Goal: Communication & Community: Answer question/provide support

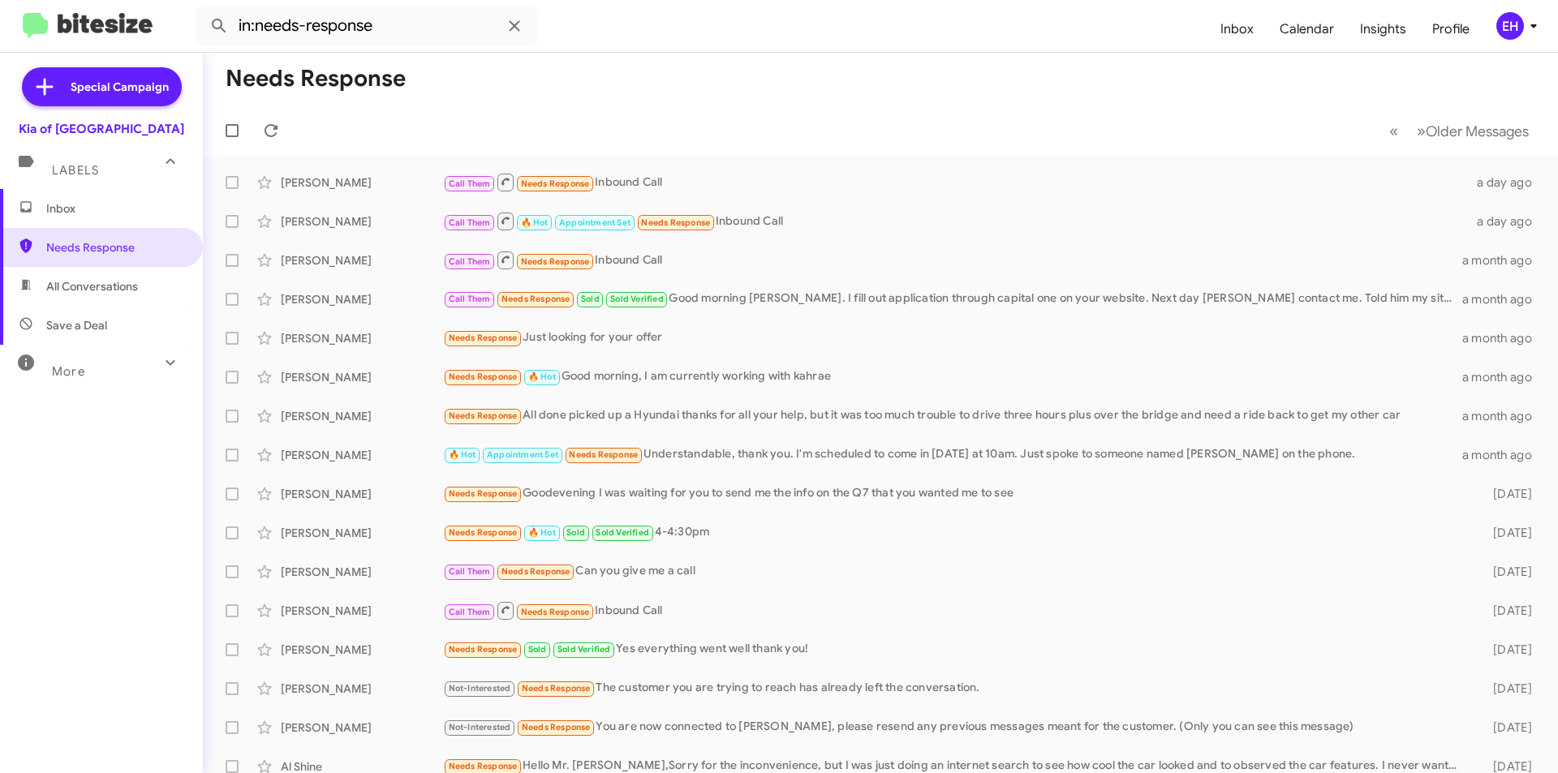
click at [89, 279] on span "All Conversations" at bounding box center [92, 286] width 92 height 16
type input "in:all-conversations"
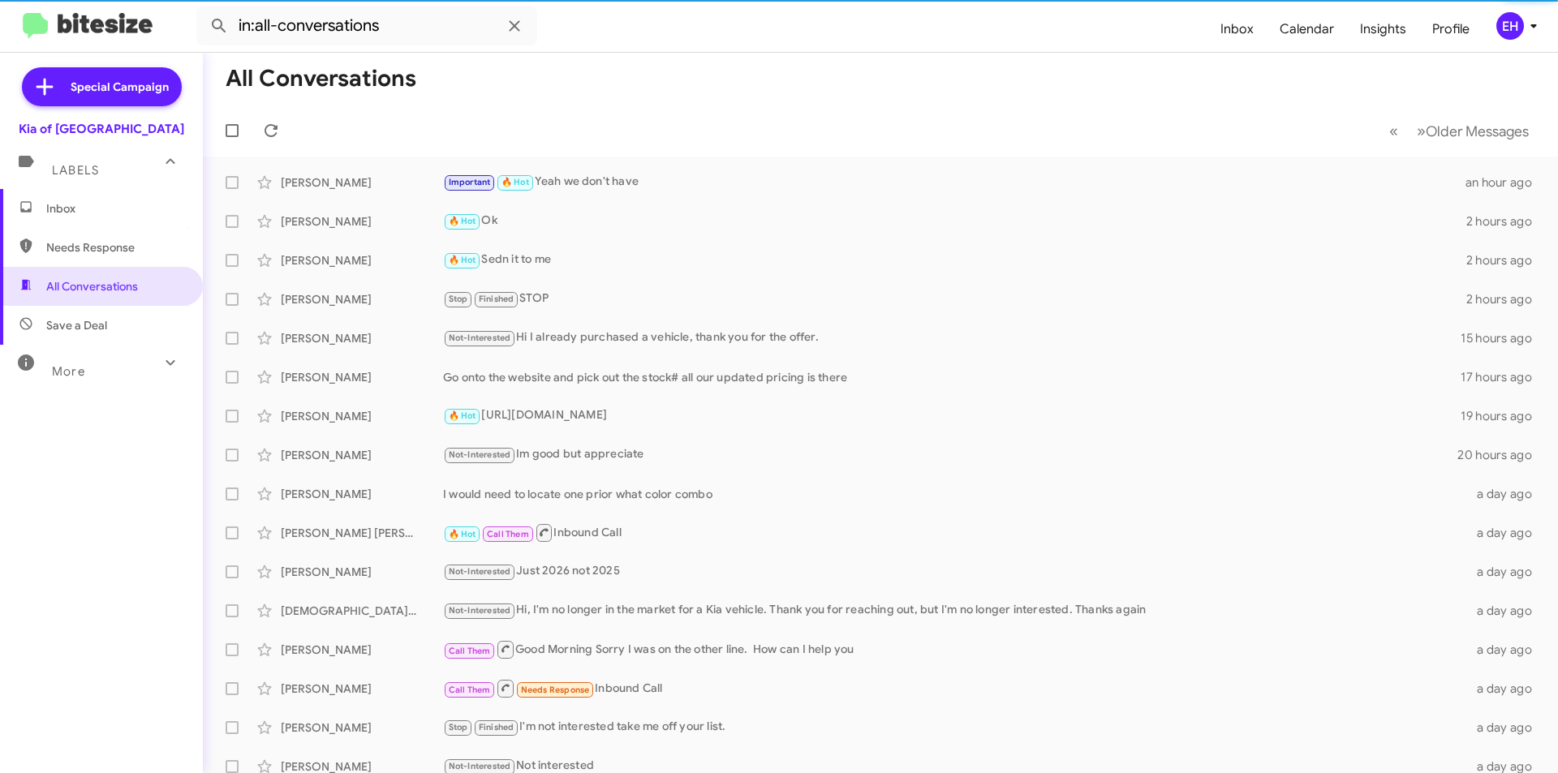
click at [84, 205] on span "Inbox" at bounding box center [115, 208] width 138 height 16
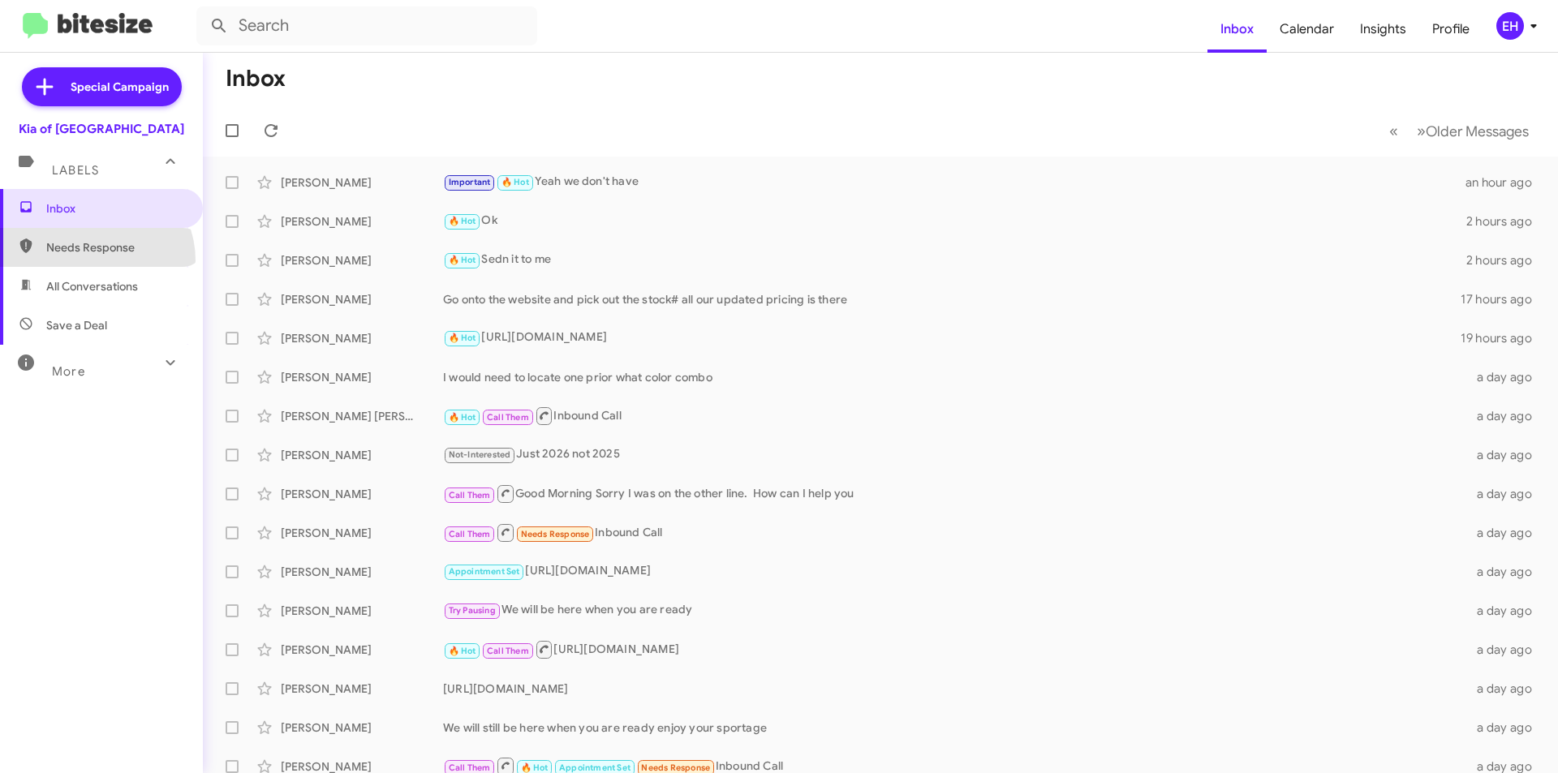
click at [93, 260] on span "Needs Response" at bounding box center [101, 247] width 203 height 39
type input "in:needs-response"
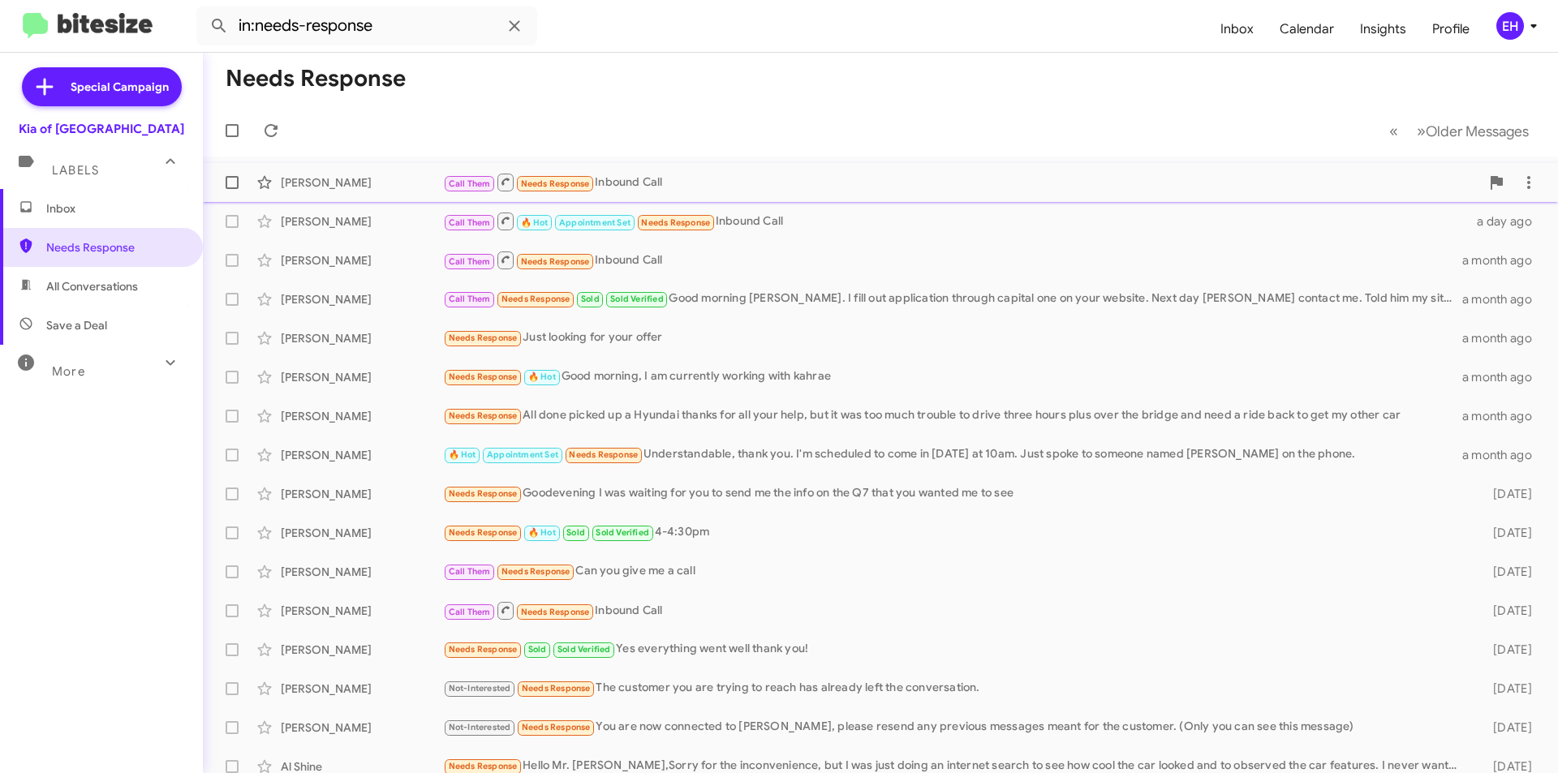
click at [719, 181] on div "Call Them Needs Response Inbound Call" at bounding box center [961, 182] width 1037 height 20
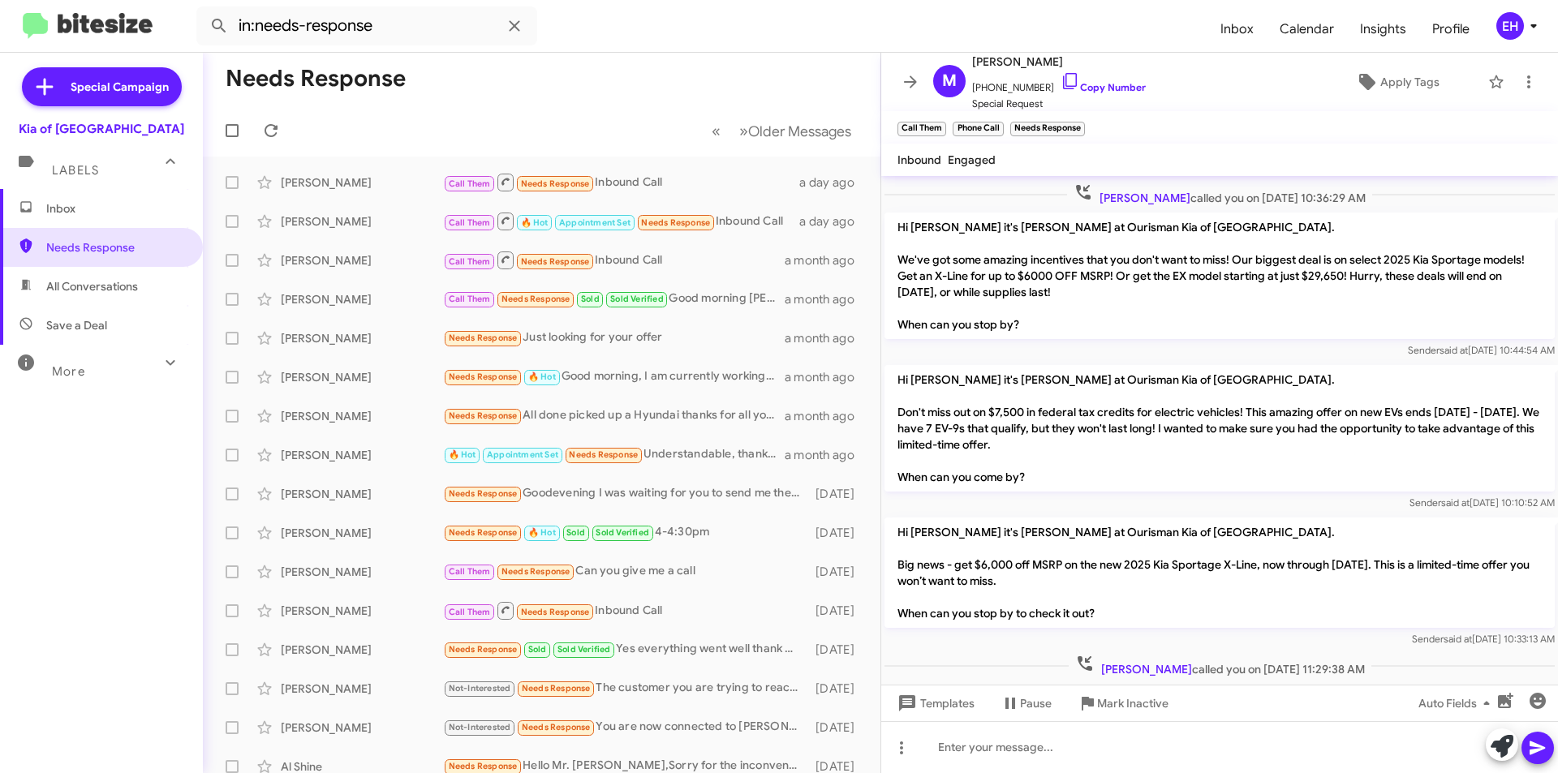
scroll to position [445, 0]
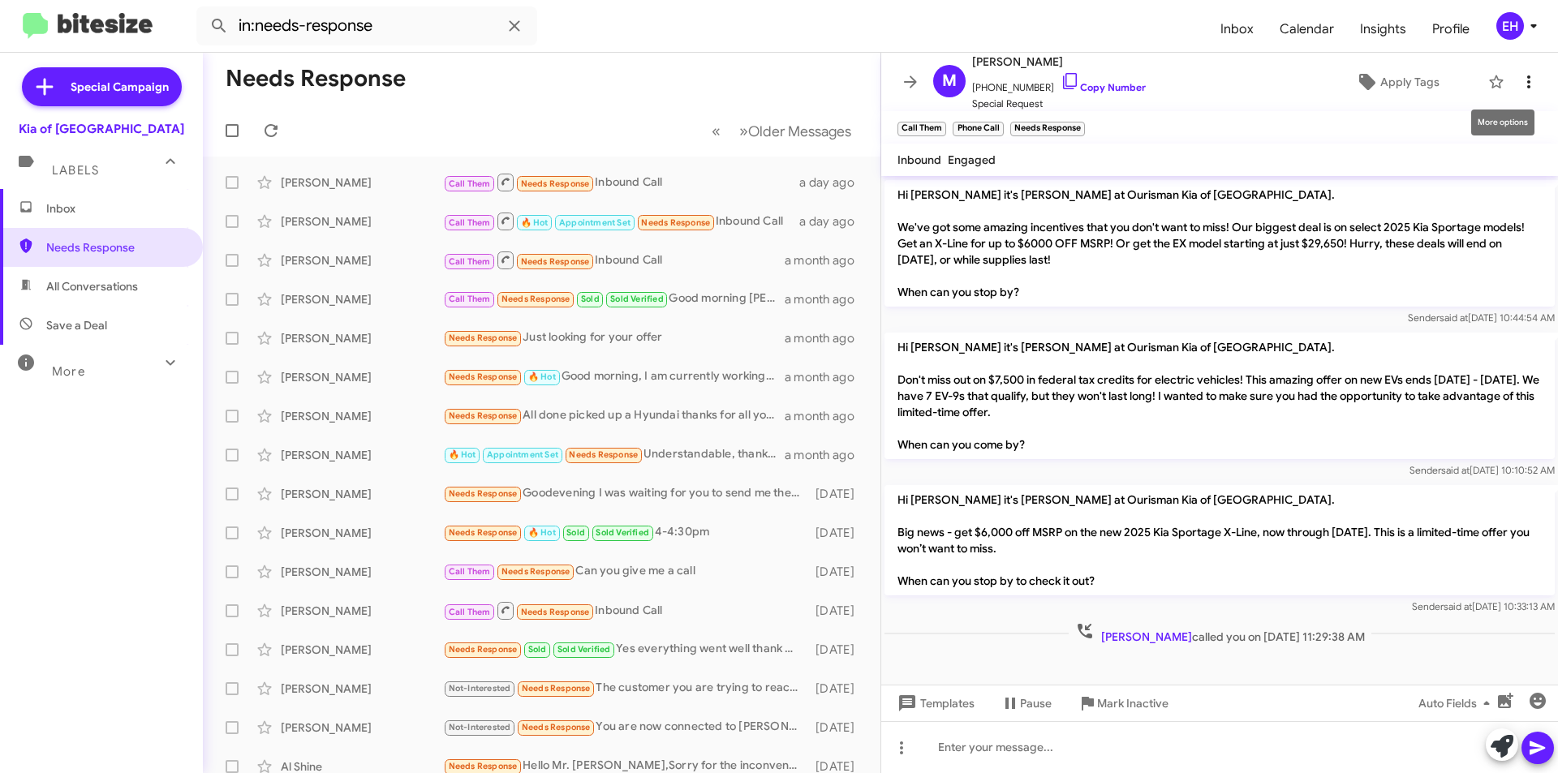
click at [1519, 84] on icon at bounding box center [1528, 81] width 19 height 19
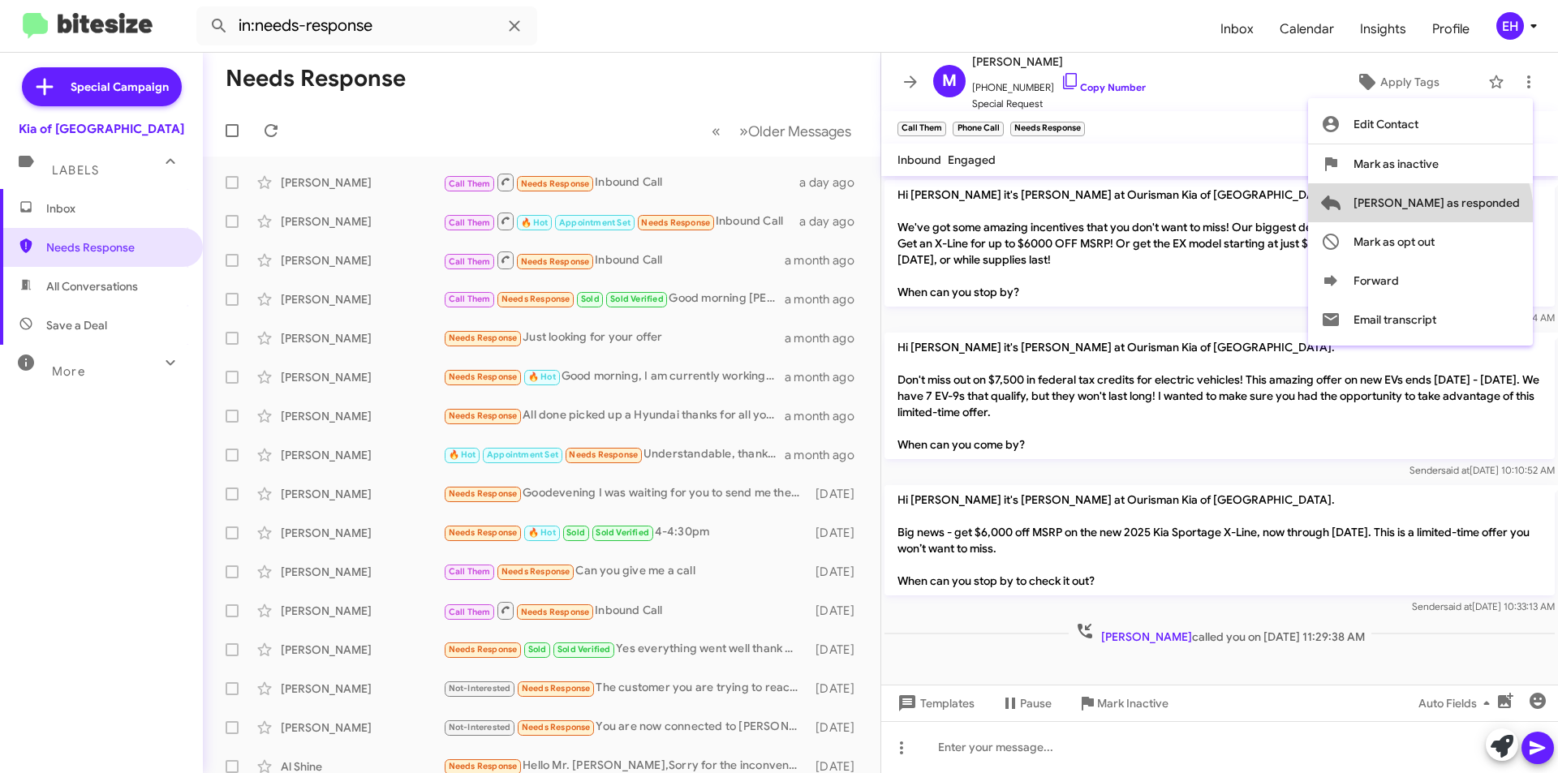
click at [1484, 214] on span "[PERSON_NAME] as responded" at bounding box center [1437, 202] width 166 height 39
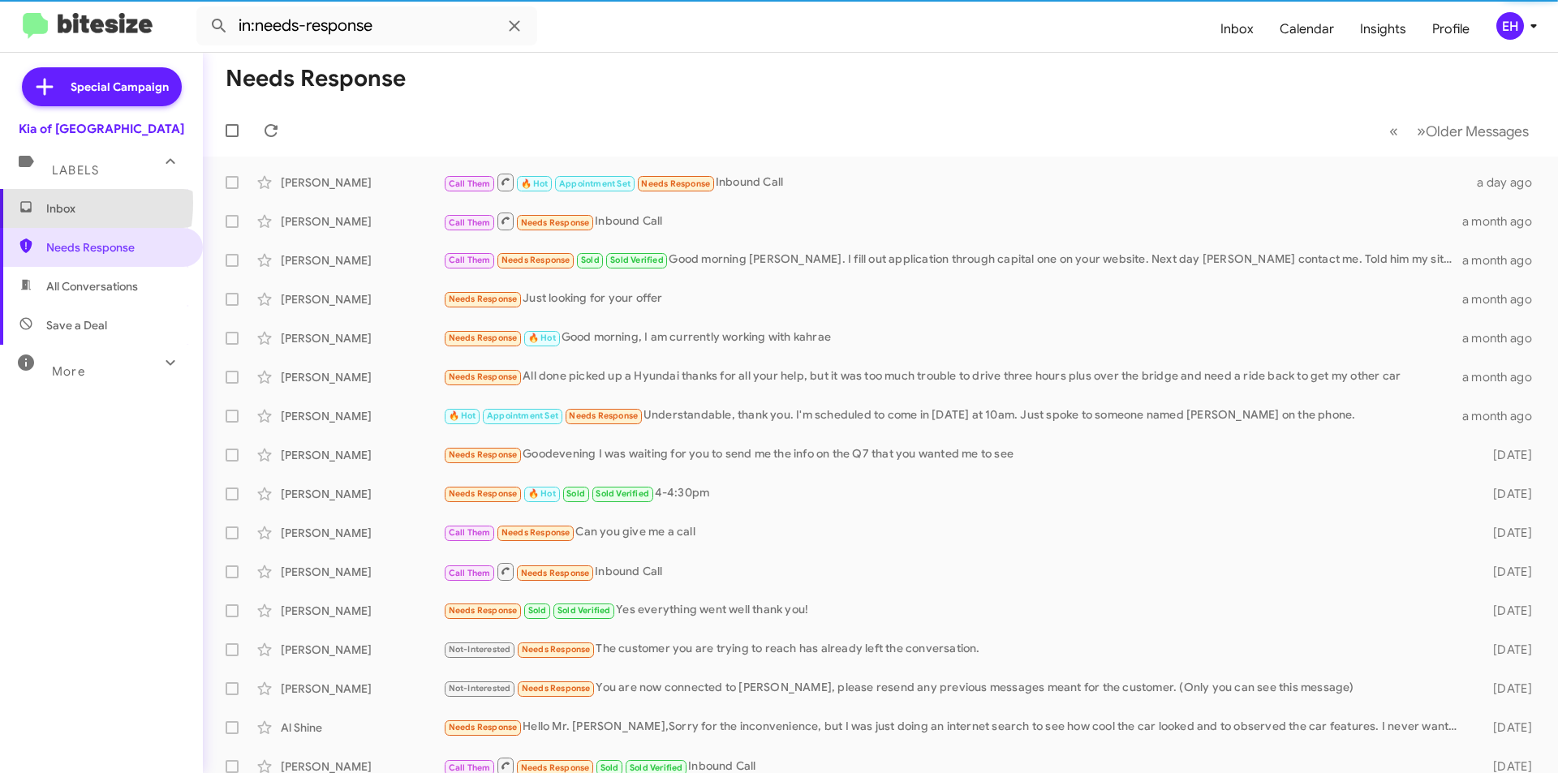
click at [37, 203] on span "Inbox" at bounding box center [101, 208] width 203 height 39
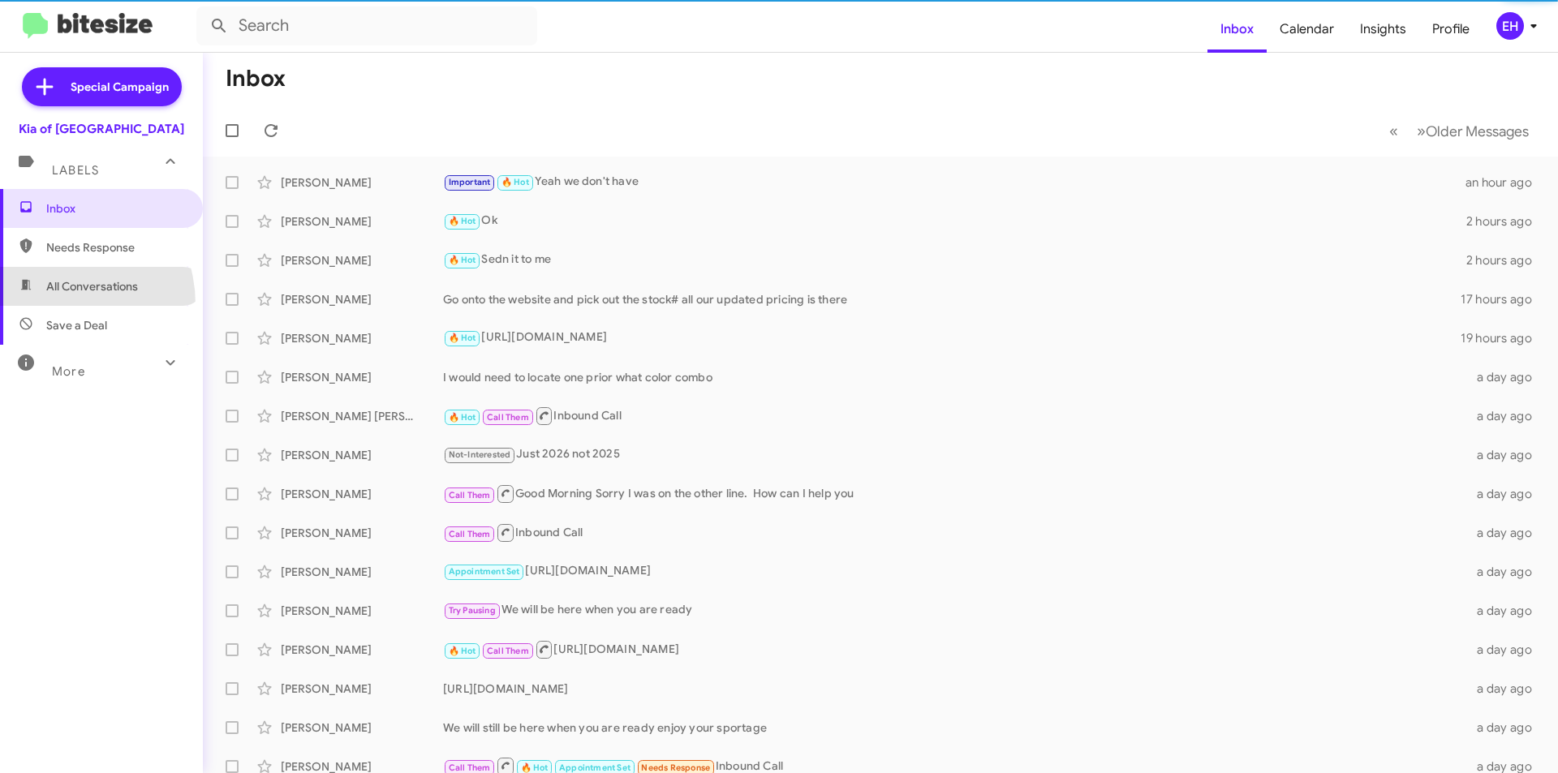
click at [52, 304] on span "All Conversations" at bounding box center [101, 286] width 203 height 39
type input "in:all-conversations"
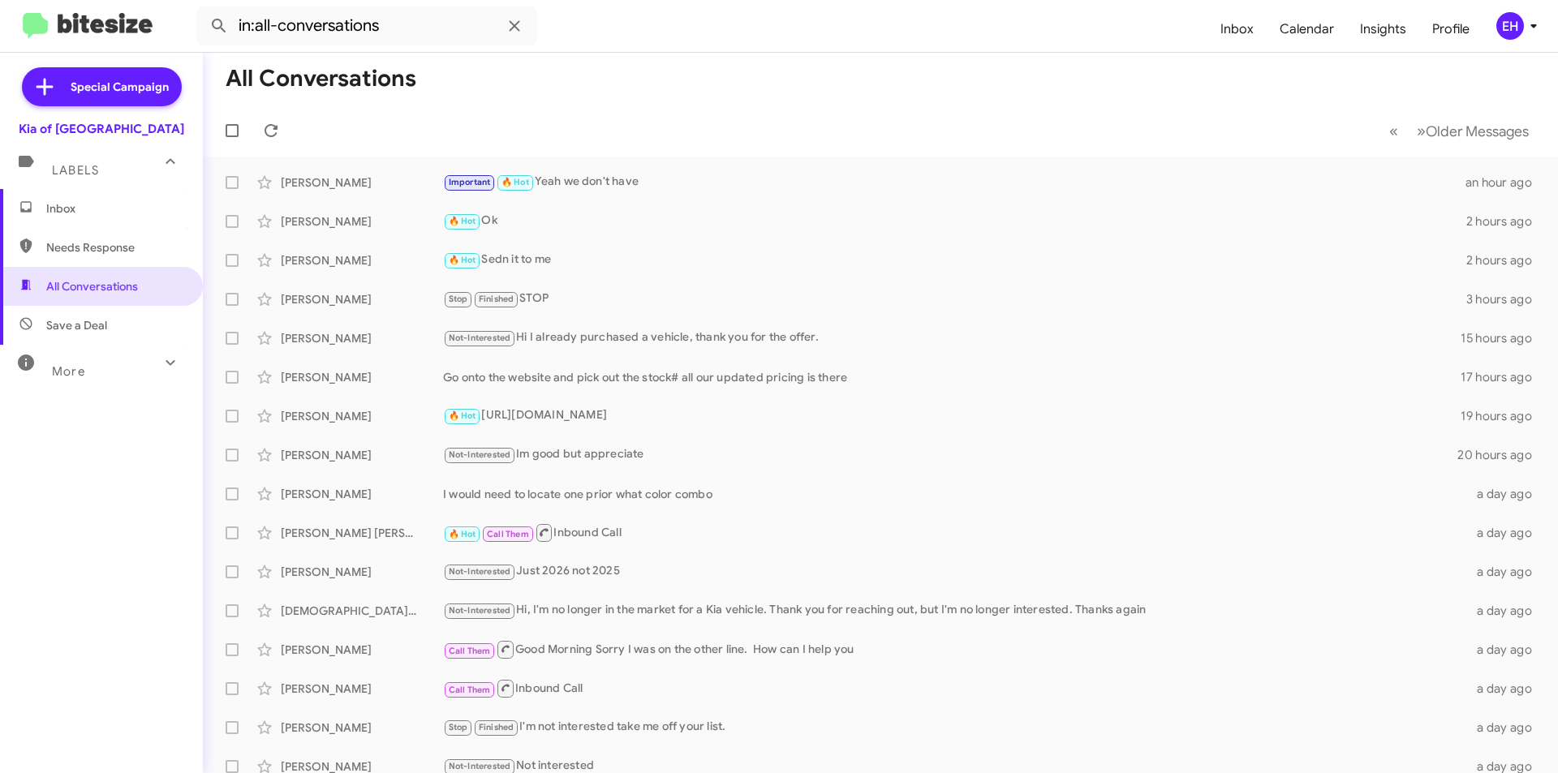
drag, startPoint x: 109, startPoint y: 210, endPoint x: 109, endPoint y: 221, distance: 10.5
click at [109, 211] on span "Inbox" at bounding box center [115, 208] width 138 height 16
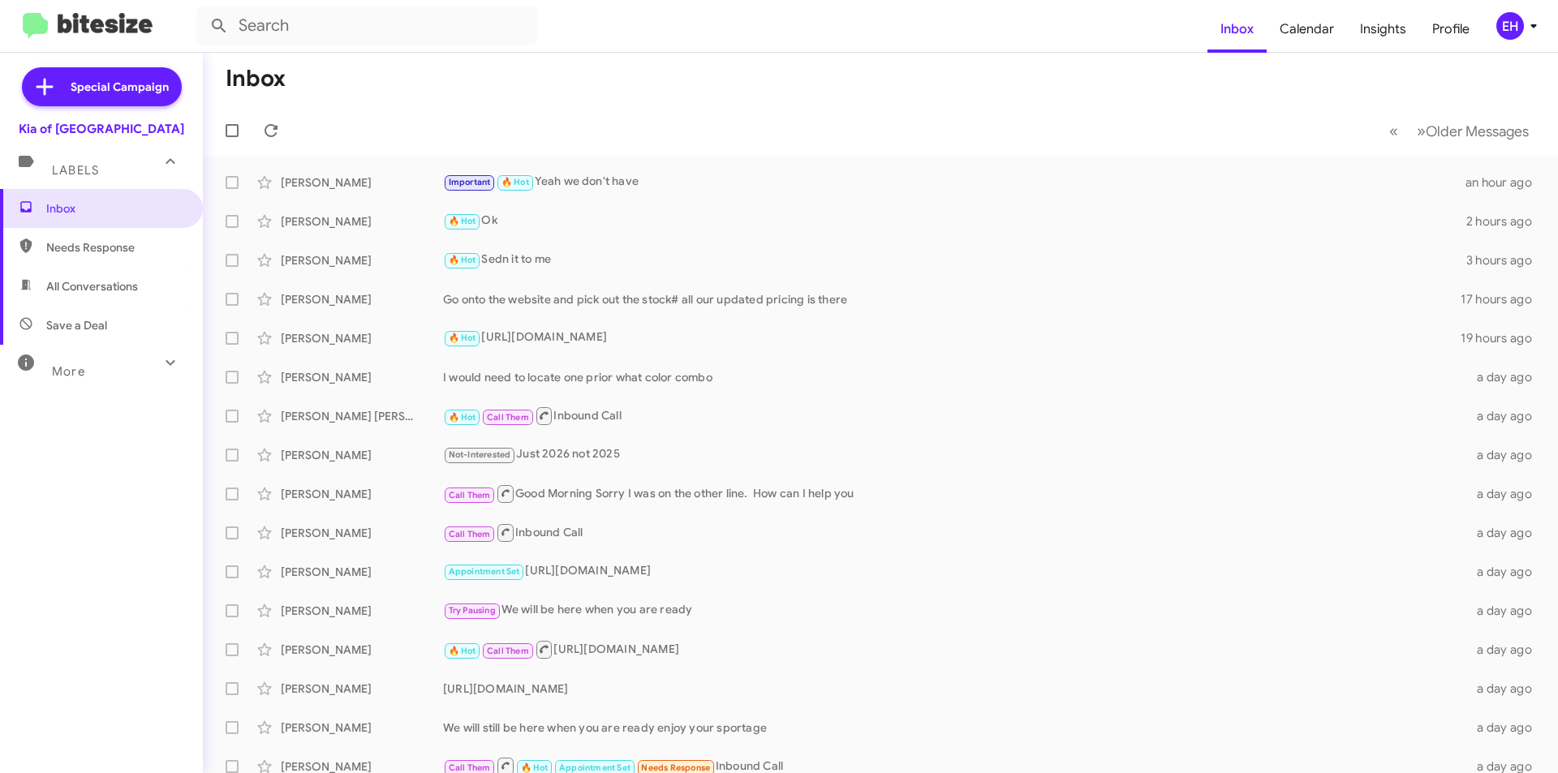
click at [113, 247] on span "Needs Response" at bounding box center [115, 247] width 138 height 16
type input "in:needs-response"
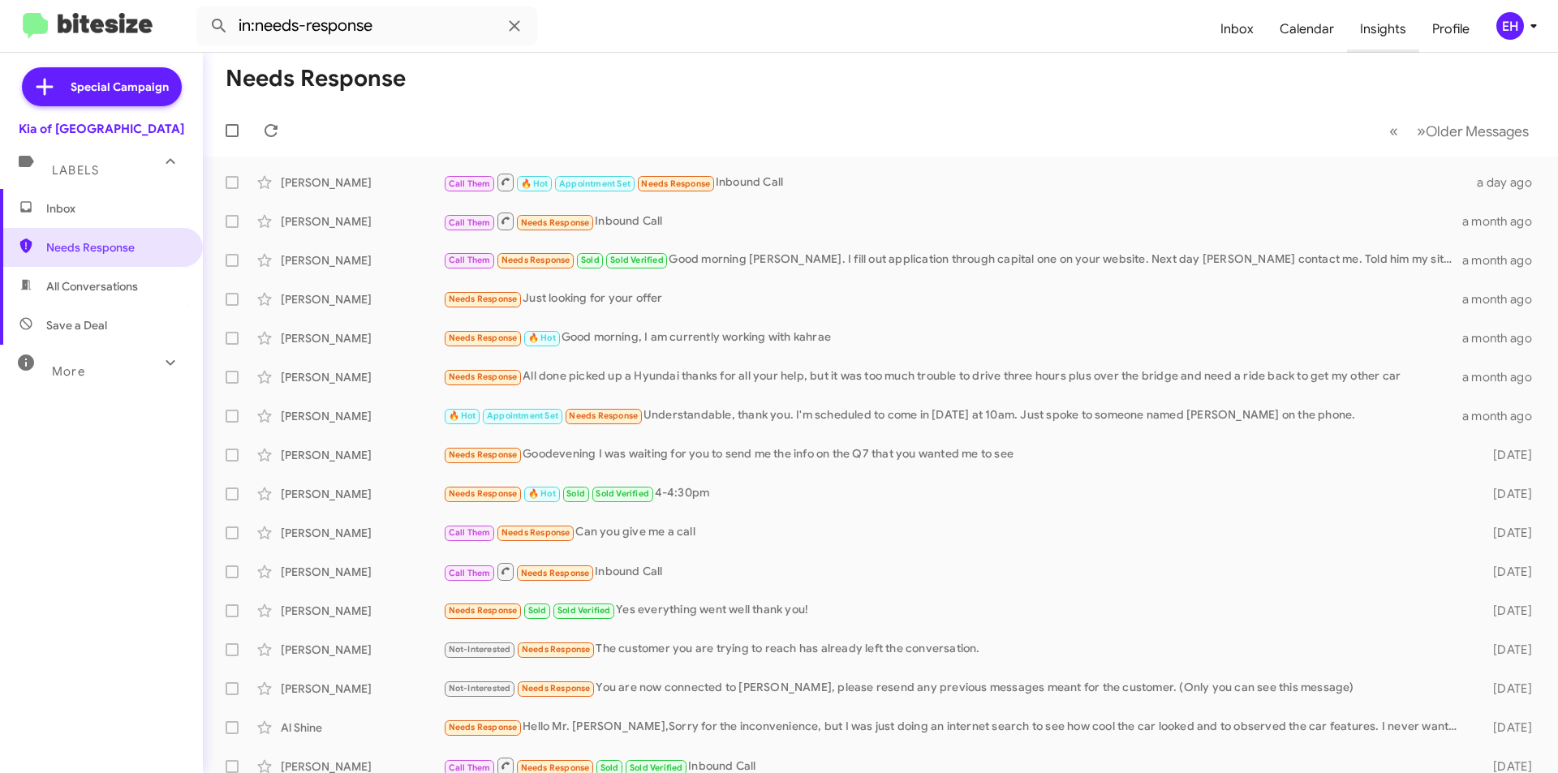
click at [1384, 25] on span "Insights" at bounding box center [1383, 29] width 72 height 47
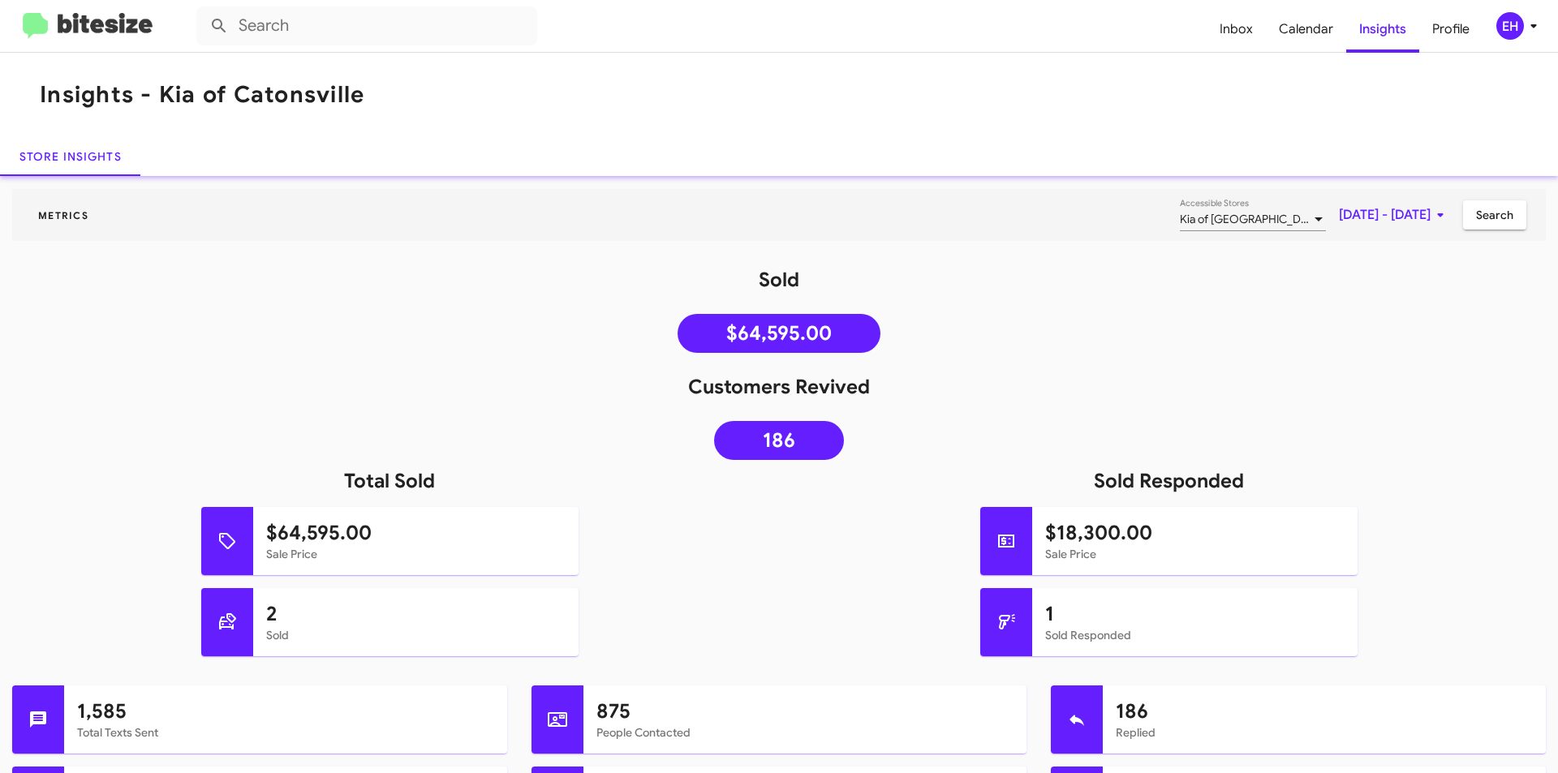
click at [80, 18] on img at bounding box center [88, 26] width 130 height 27
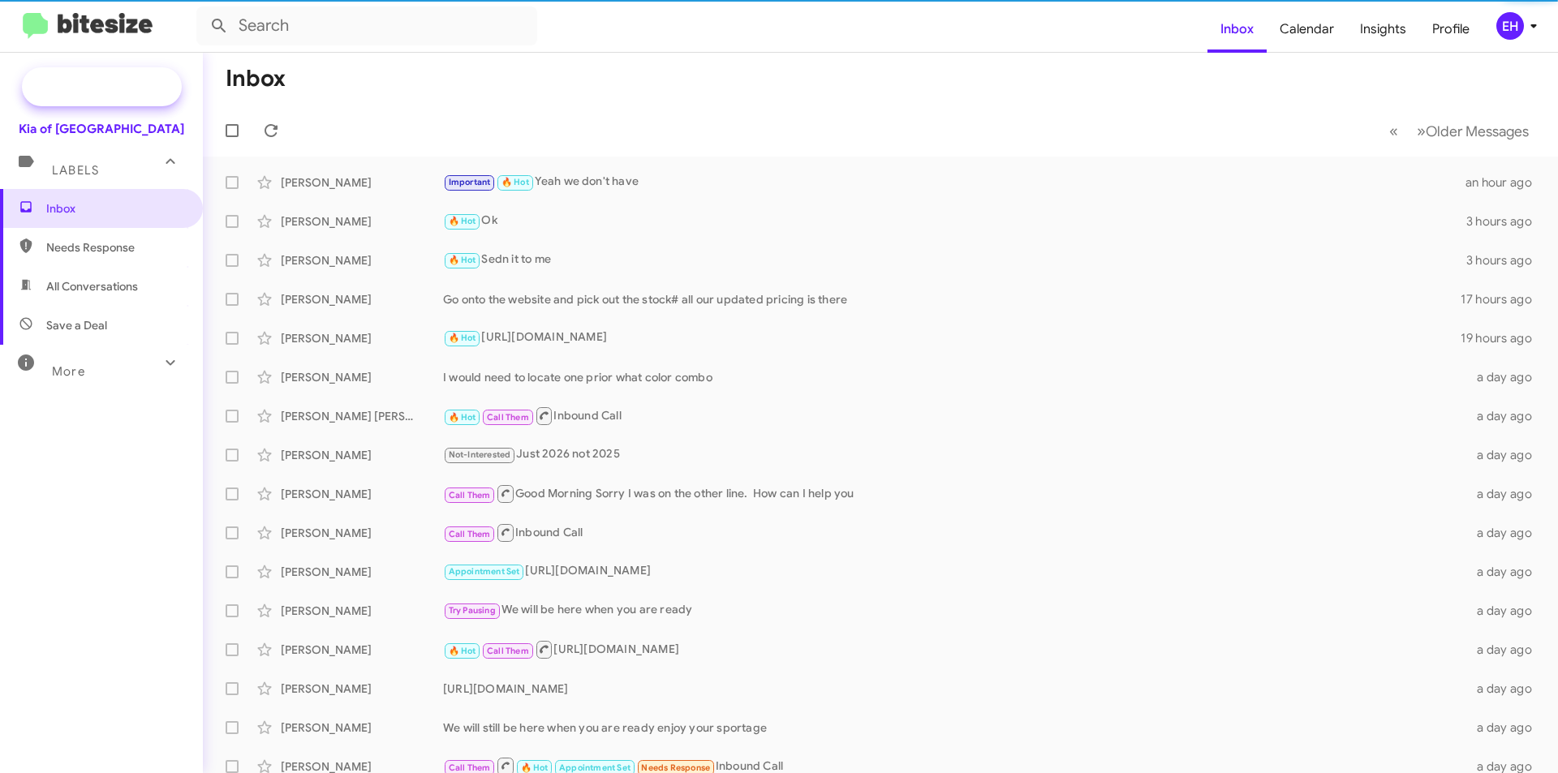
click at [119, 84] on span "Special Campaign" at bounding box center [120, 87] width 98 height 16
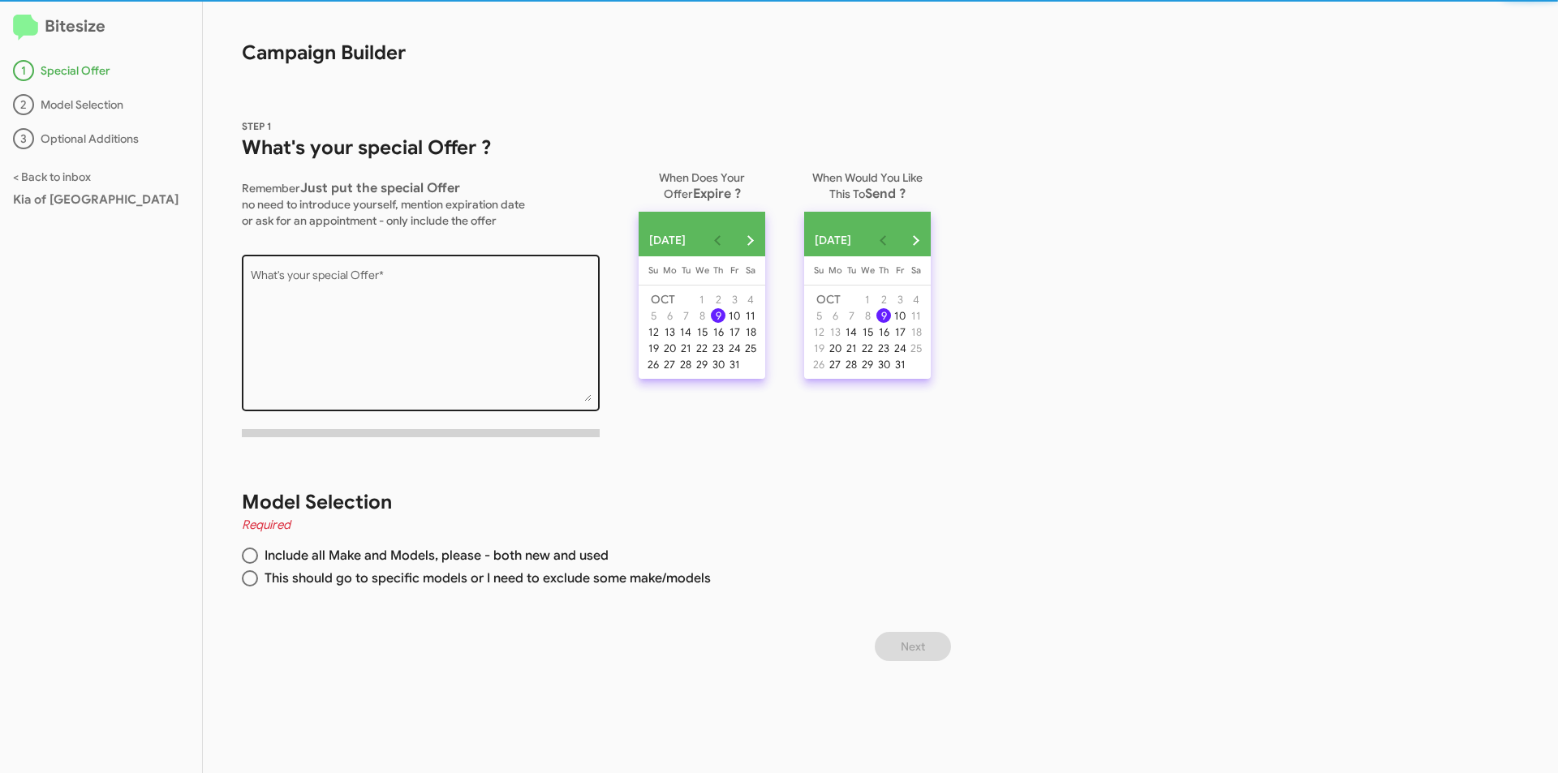
click at [494, 312] on textarea "What's your special Offer *" at bounding box center [421, 335] width 341 height 131
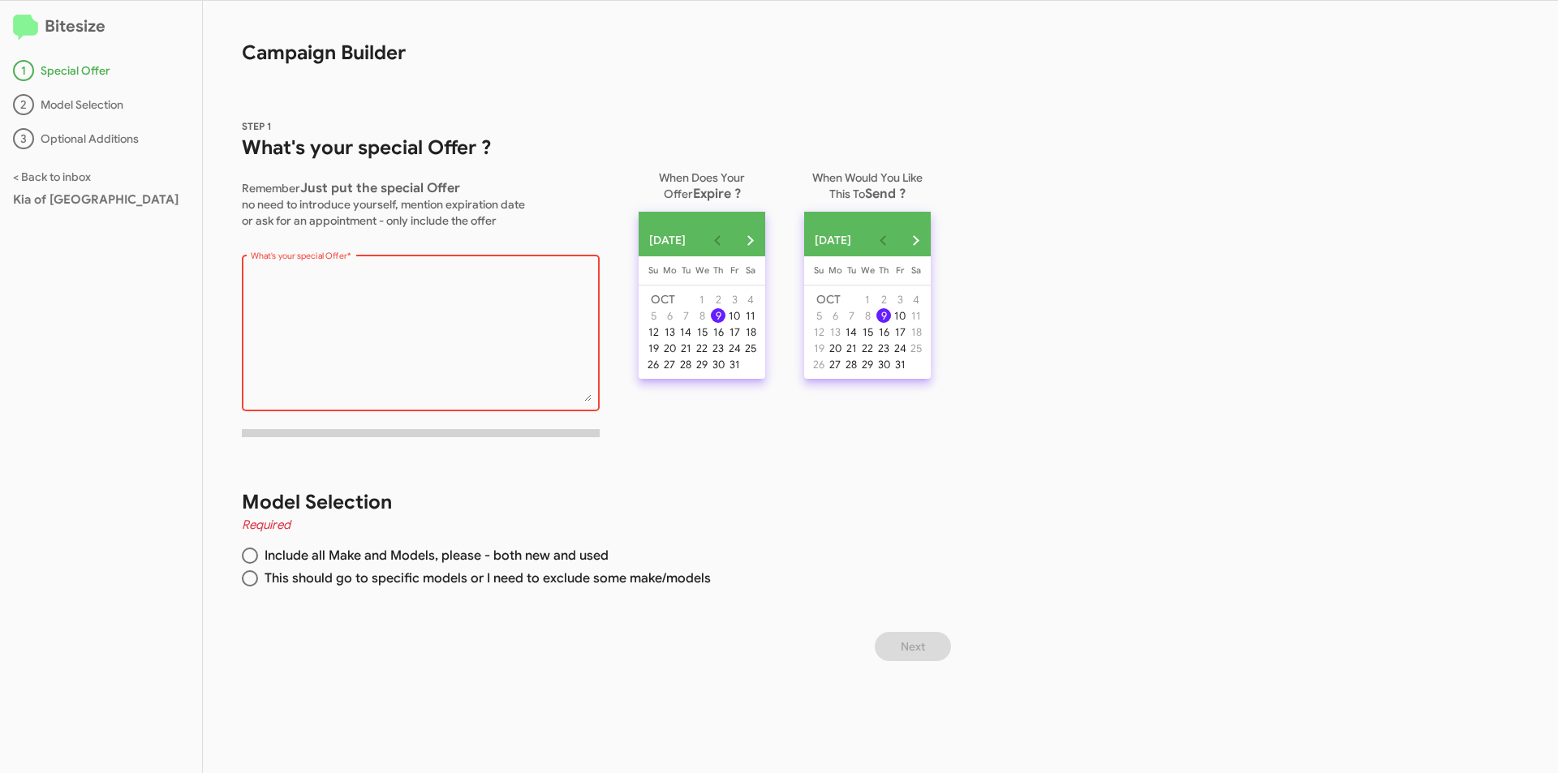
paste textarea "[URL][DOMAIN_NAME]"
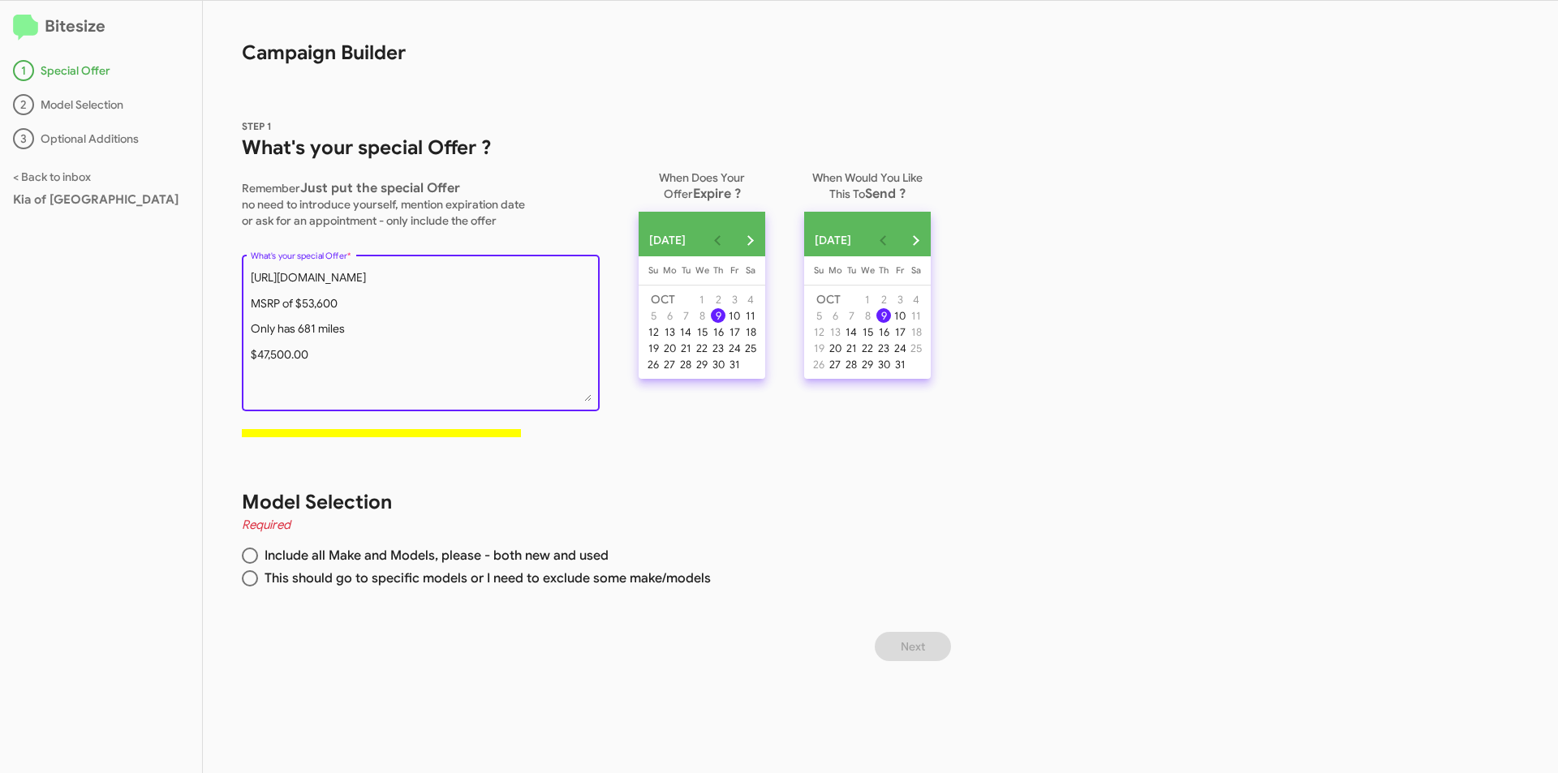
type textarea "[URL][DOMAIN_NAME] MSRP of $53,600 Only has 681 miles $47,500.00"
click at [742, 372] on div "31" at bounding box center [734, 364] width 15 height 15
click at [891, 323] on div "9" at bounding box center [883, 315] width 15 height 15
click at [255, 558] on span at bounding box center [250, 556] width 16 height 16
click at [255, 558] on input "Include all Make and Models, please - both new and used" at bounding box center [250, 556] width 16 height 16
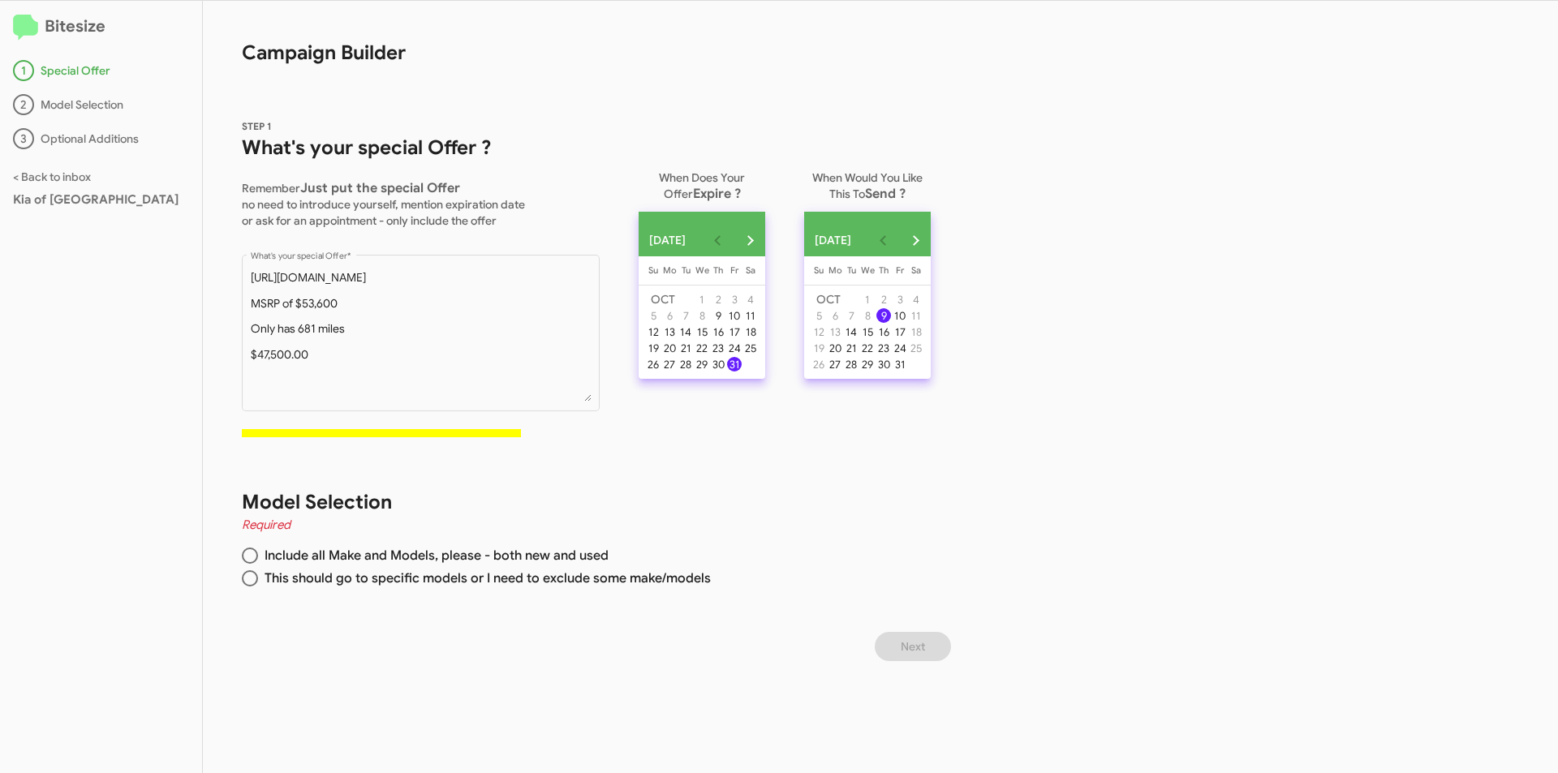
radio input "true"
click at [919, 647] on span "Next" at bounding box center [913, 646] width 24 height 29
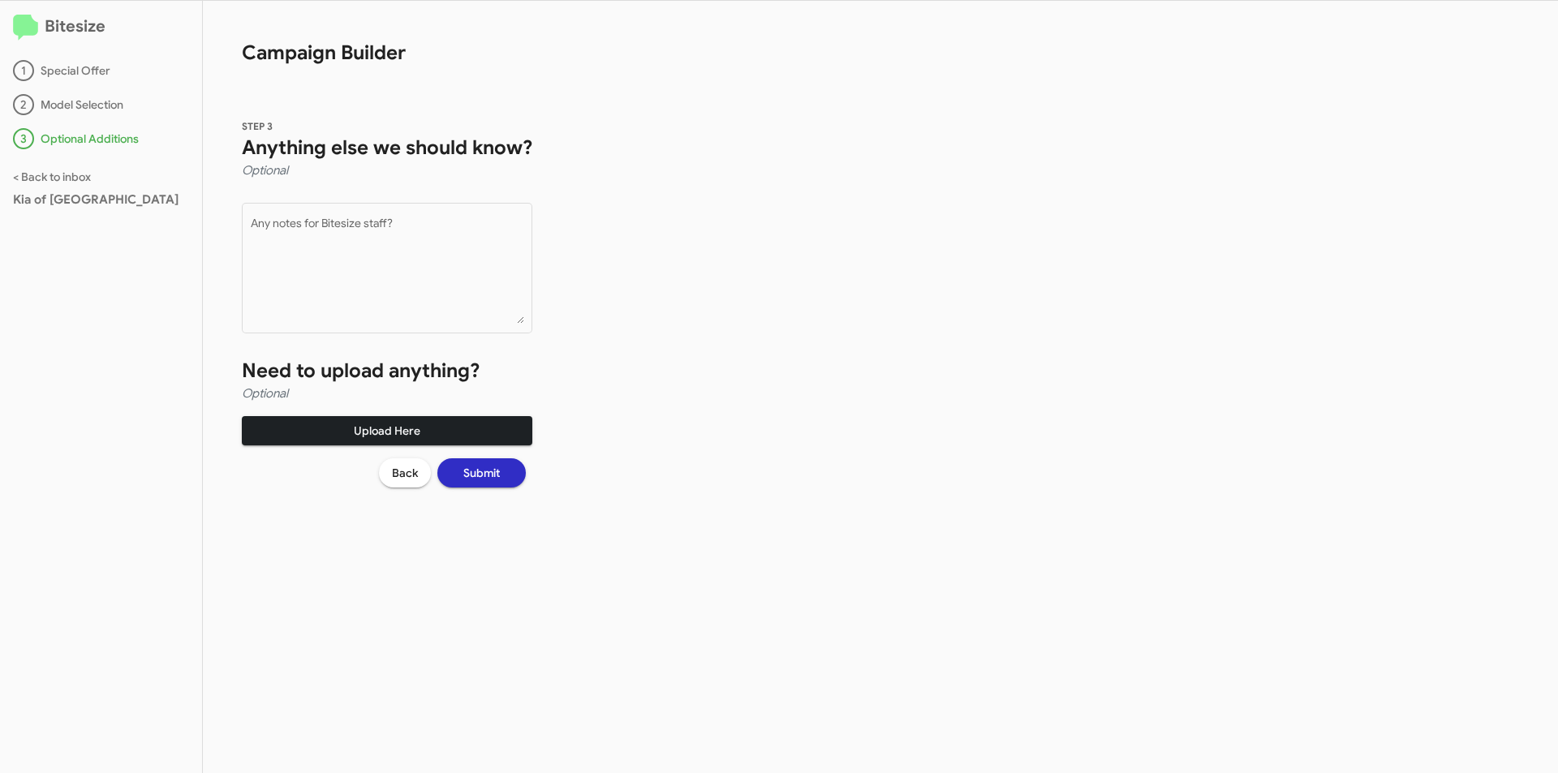
click at [356, 418] on span "Upload Here" at bounding box center [387, 430] width 265 height 29
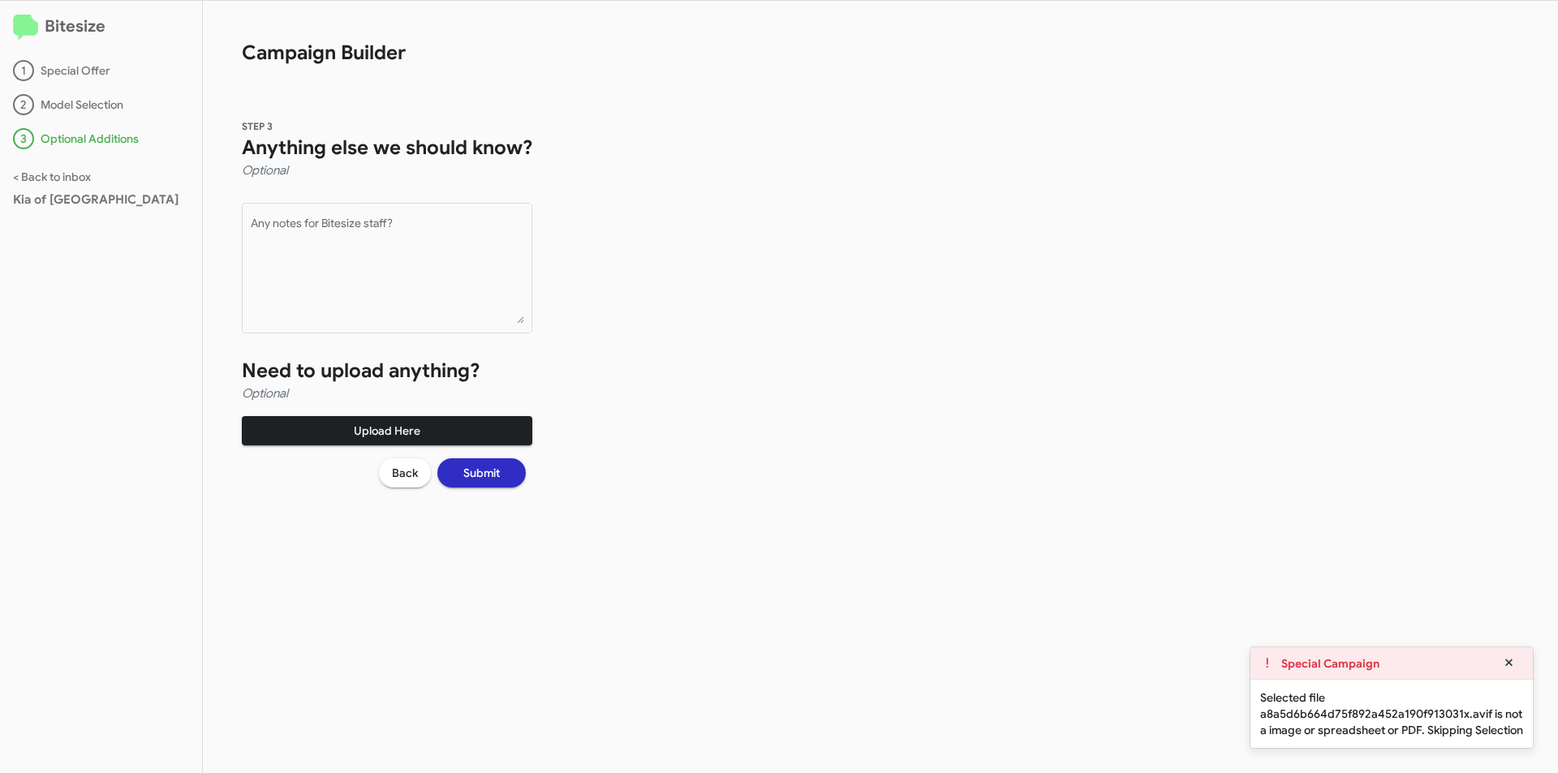
click at [326, 422] on span "Upload Here" at bounding box center [387, 430] width 265 height 29
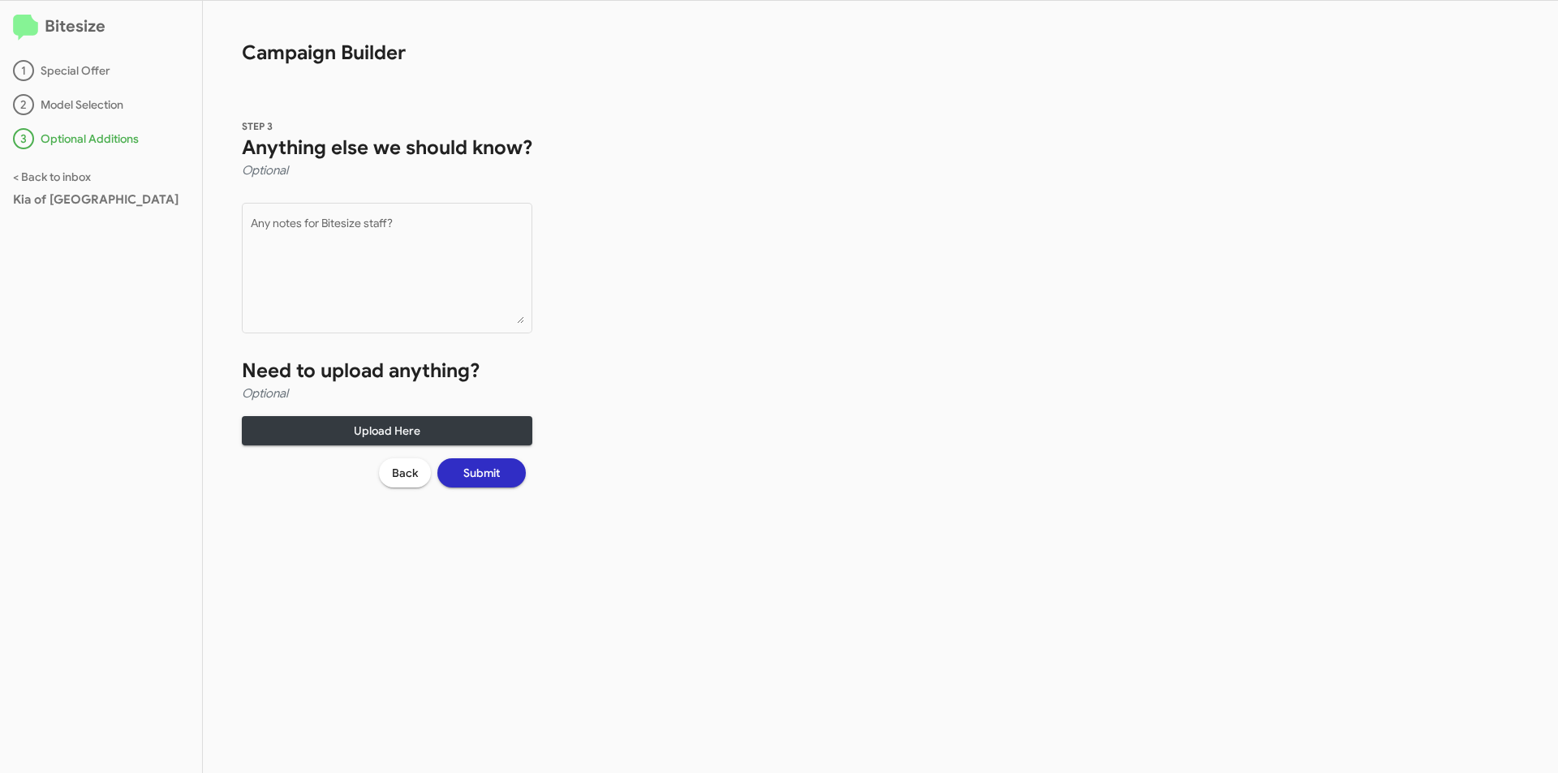
click at [489, 467] on span "Submit" at bounding box center [481, 472] width 37 height 29
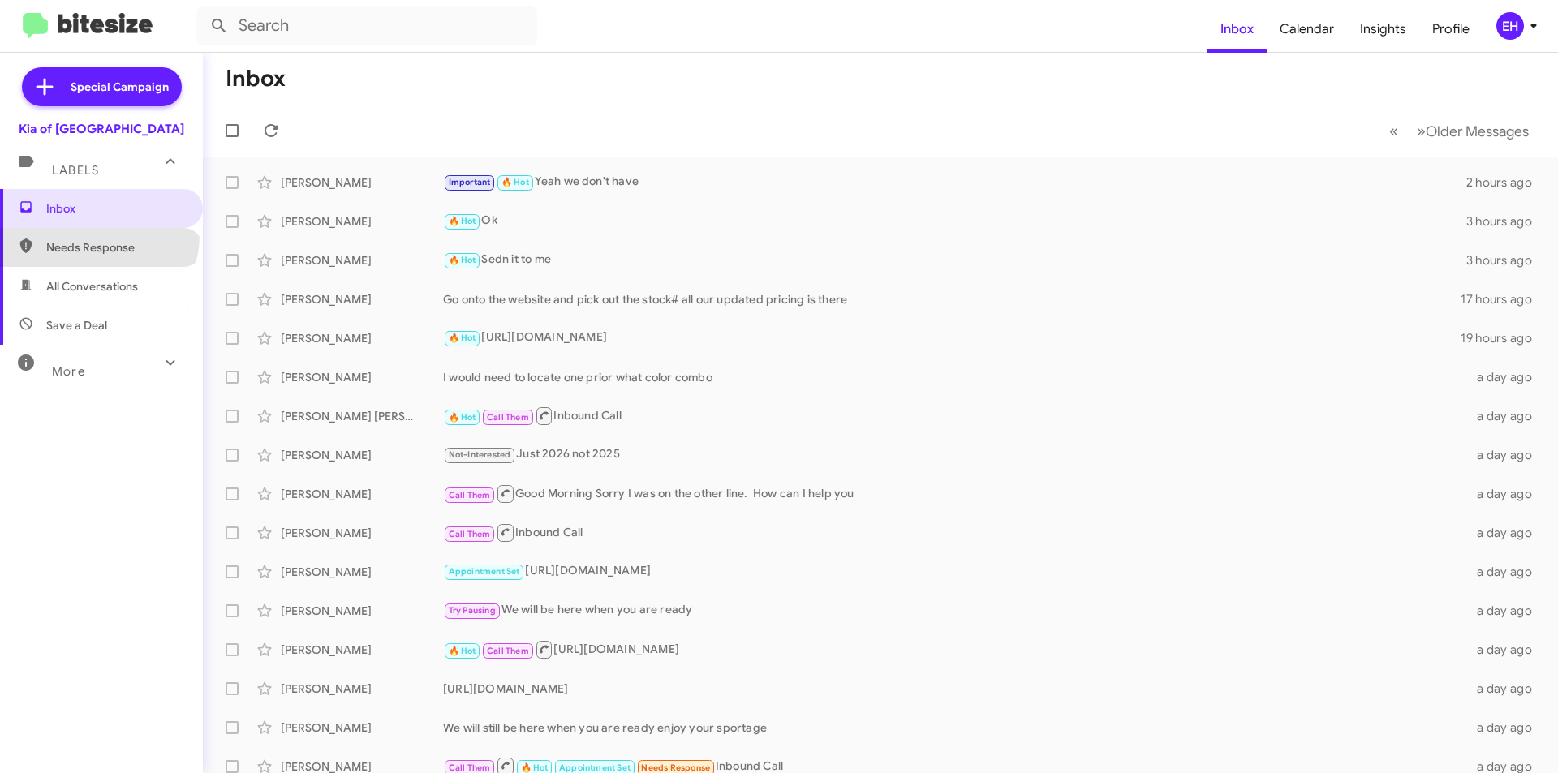
click at [97, 235] on span "Needs Response" at bounding box center [101, 247] width 203 height 39
type input "in:needs-response"
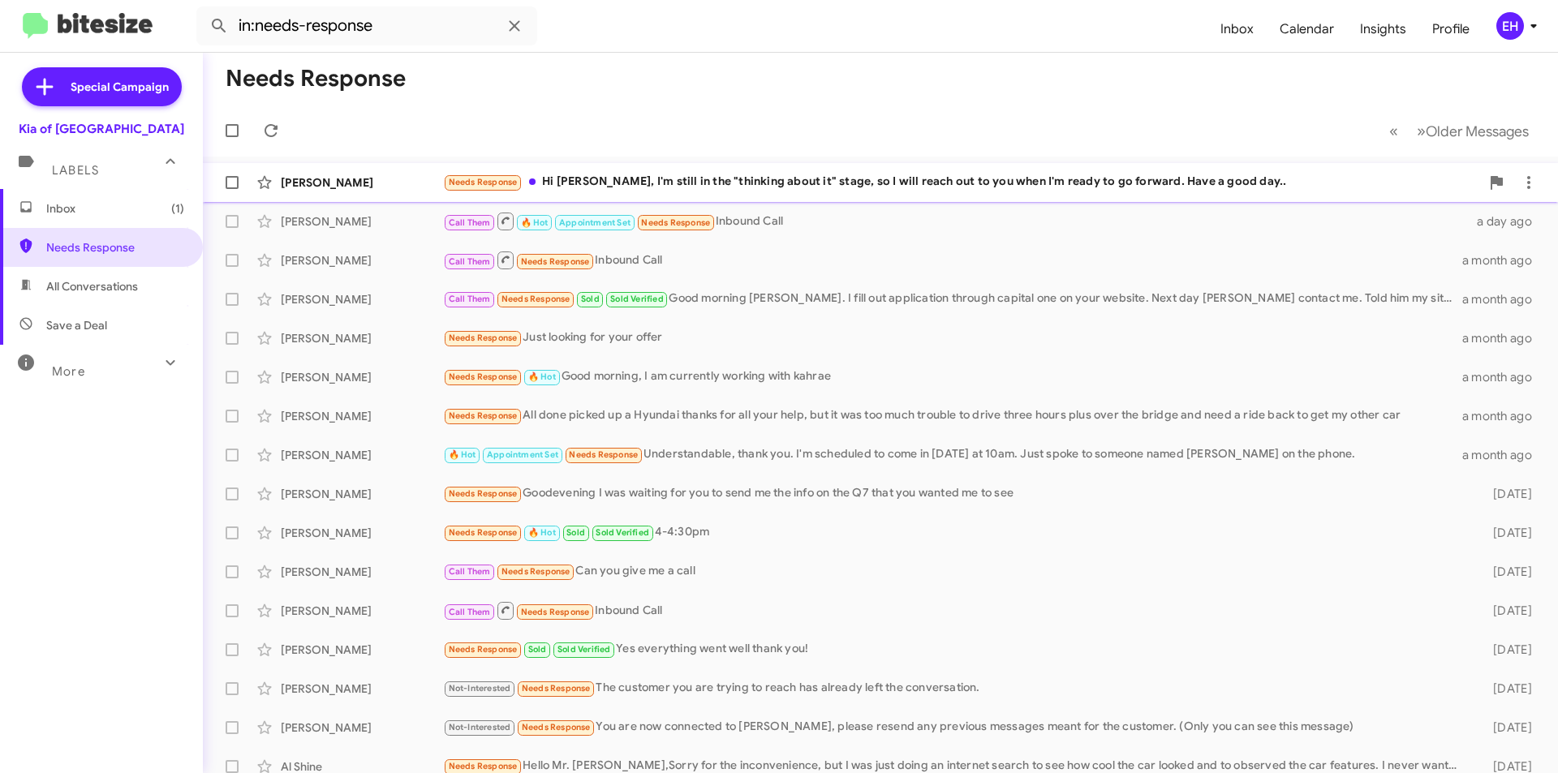
click at [888, 186] on div "Needs Response Hi [PERSON_NAME], I'm still in the "thinking about it" stage, so…" at bounding box center [961, 182] width 1037 height 19
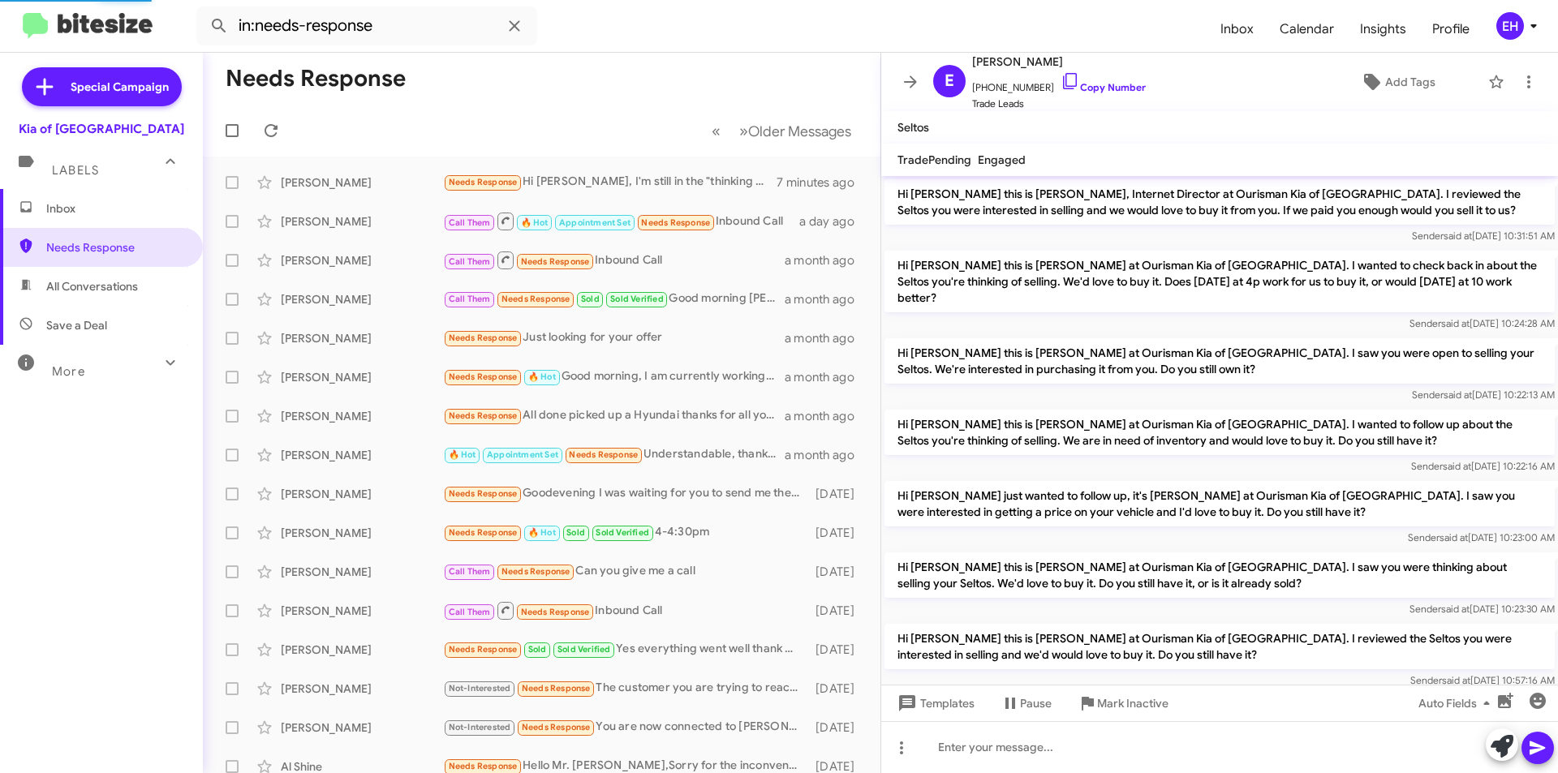
scroll to position [262, 0]
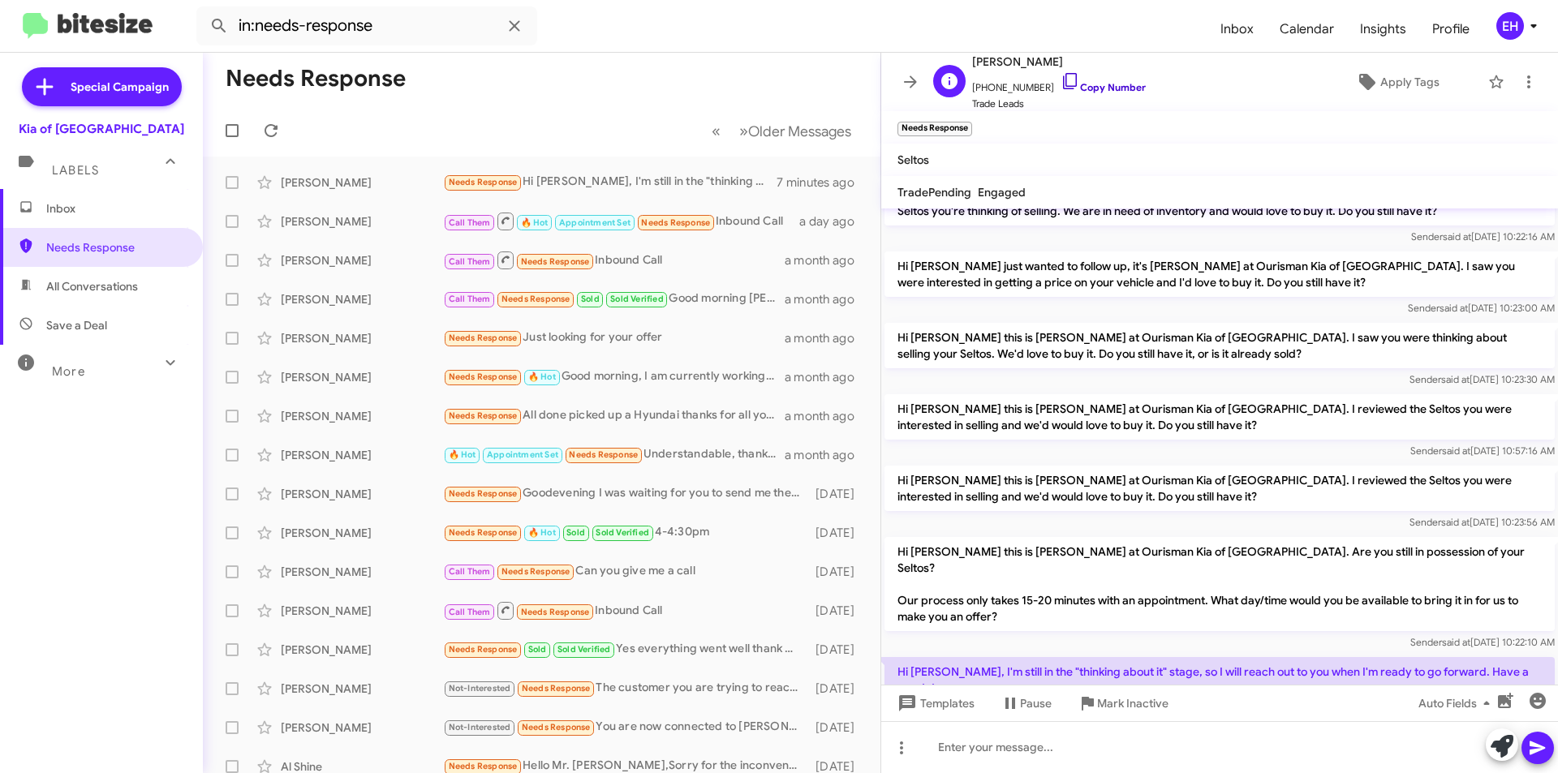
click at [1111, 88] on link "Copy Number" at bounding box center [1103, 87] width 85 height 12
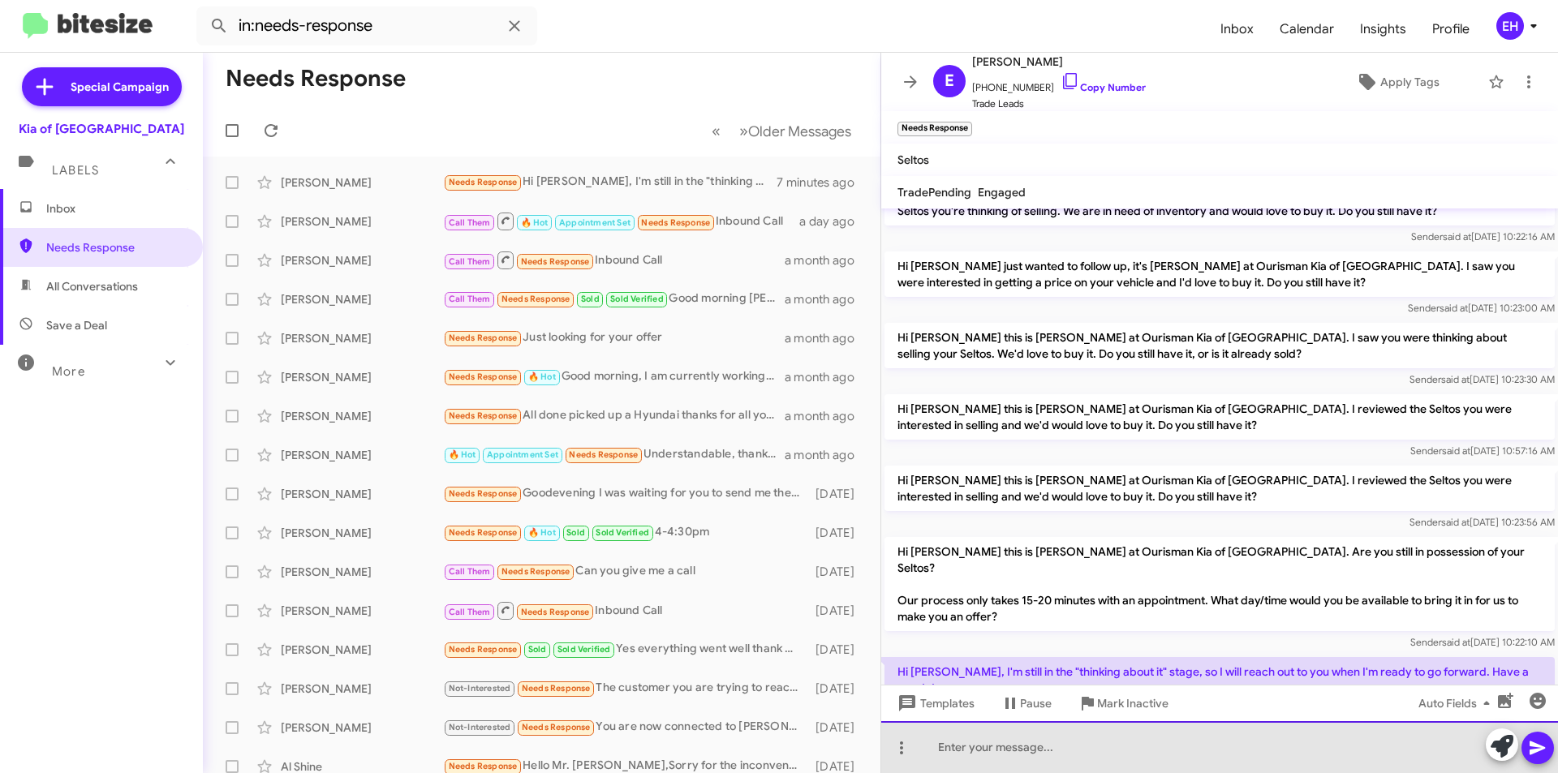
click at [1152, 758] on div at bounding box center [1219, 747] width 677 height 52
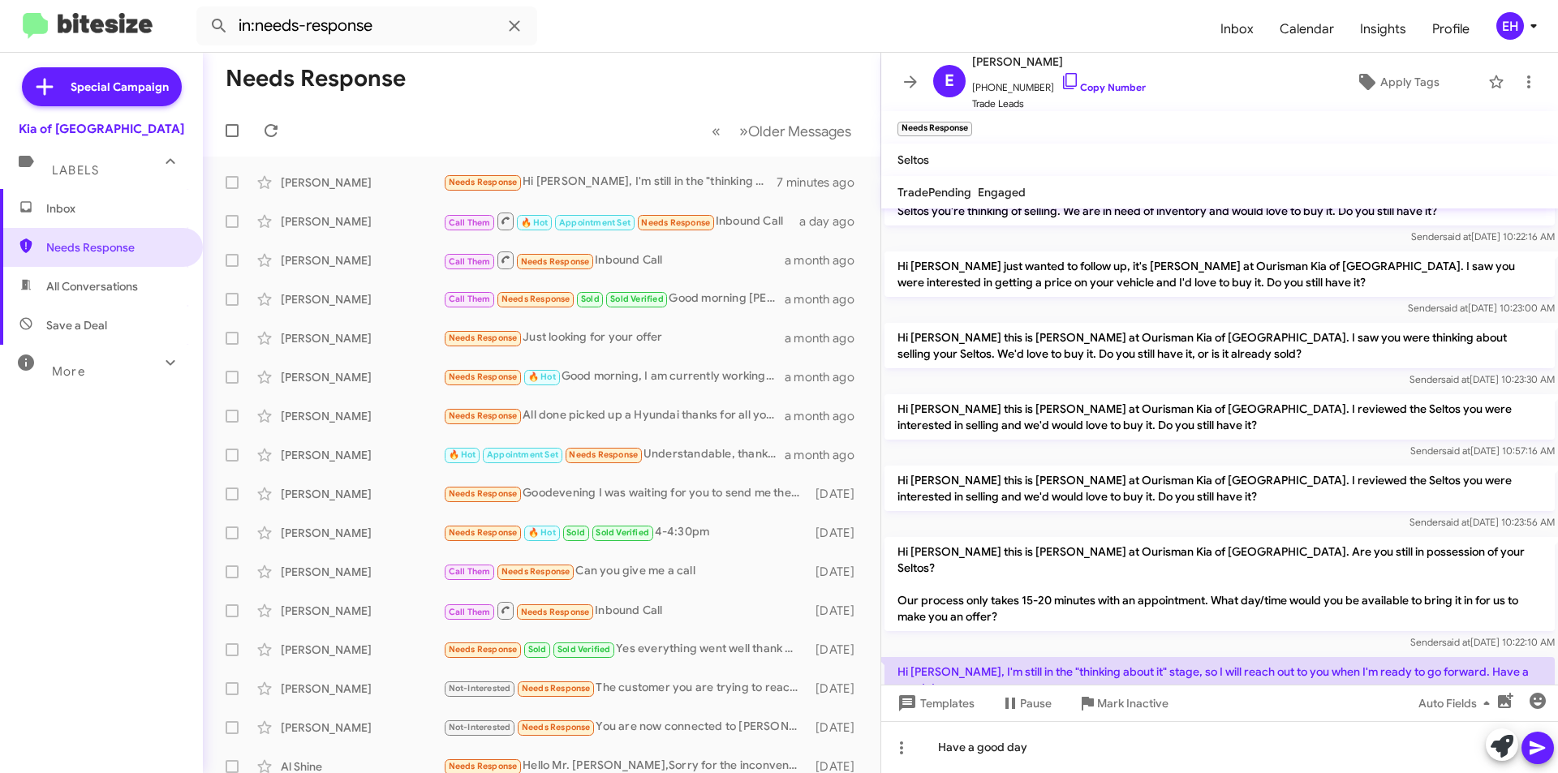
click at [1526, 744] on button at bounding box center [1538, 748] width 32 height 32
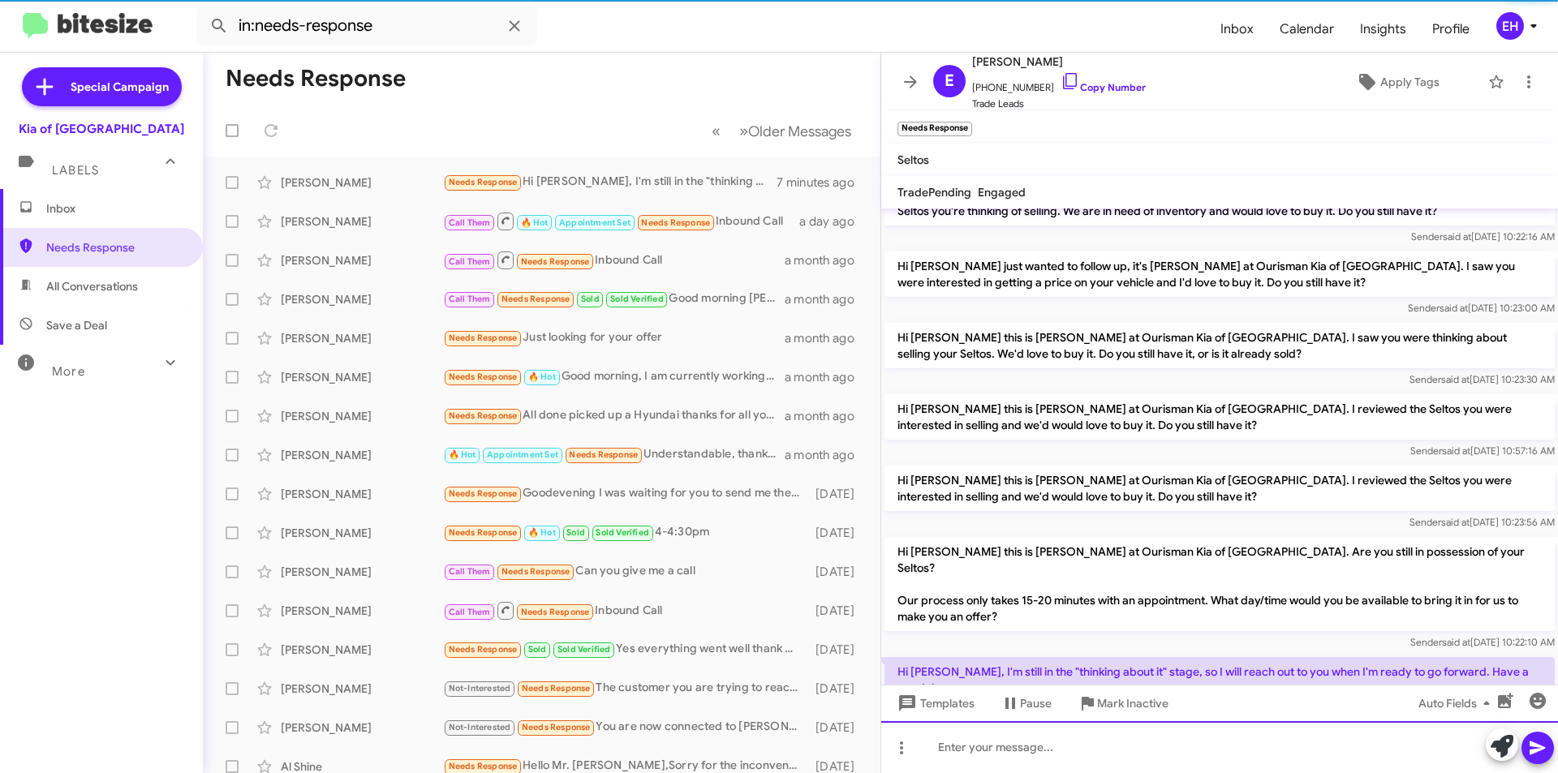
scroll to position [0, 0]
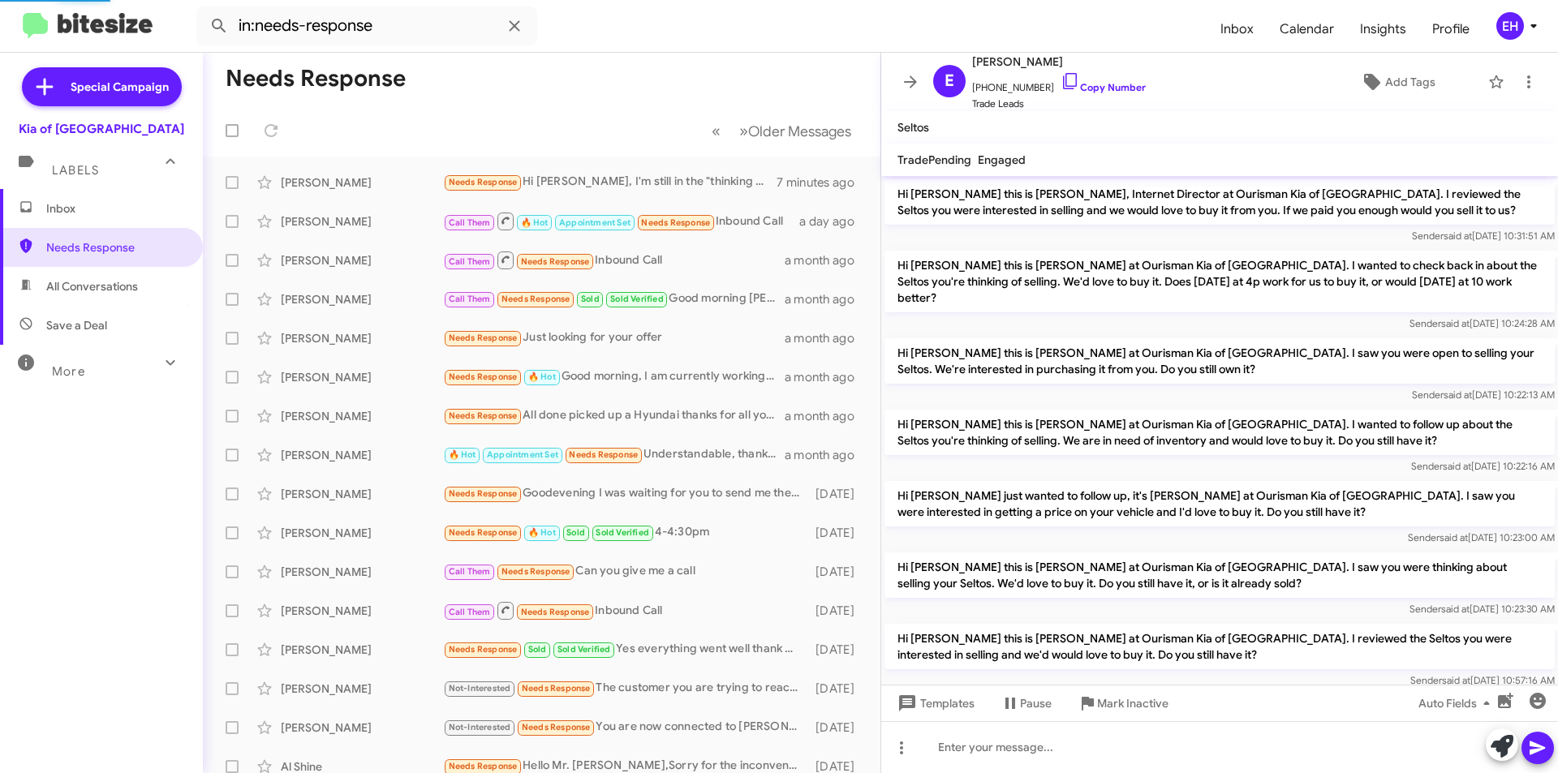
click at [54, 213] on span "Inbox" at bounding box center [115, 208] width 138 height 16
